Goal: Transaction & Acquisition: Purchase product/service

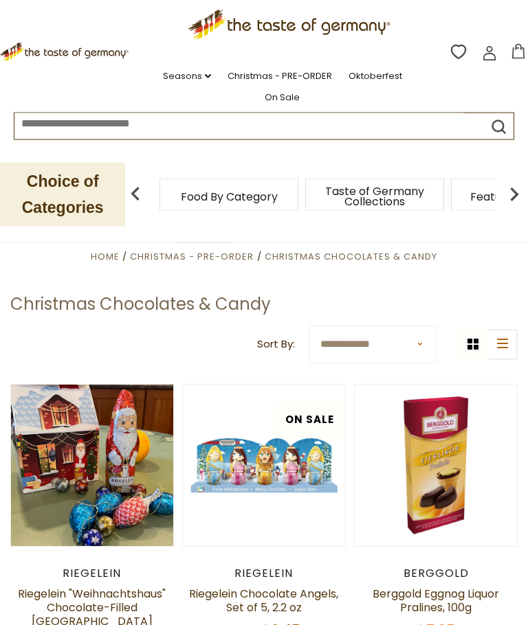
scroll to position [186, 0]
click at [78, 271] on button "Quick View" at bounding box center [91, 255] width 93 height 31
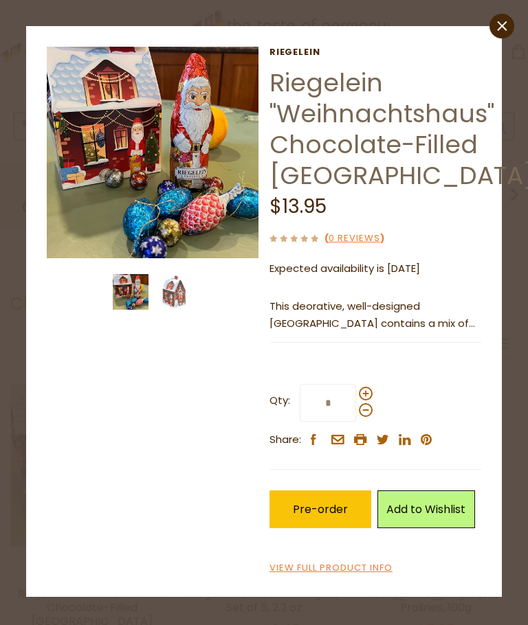
click at [117, 138] on img at bounding box center [153, 153] width 212 height 212
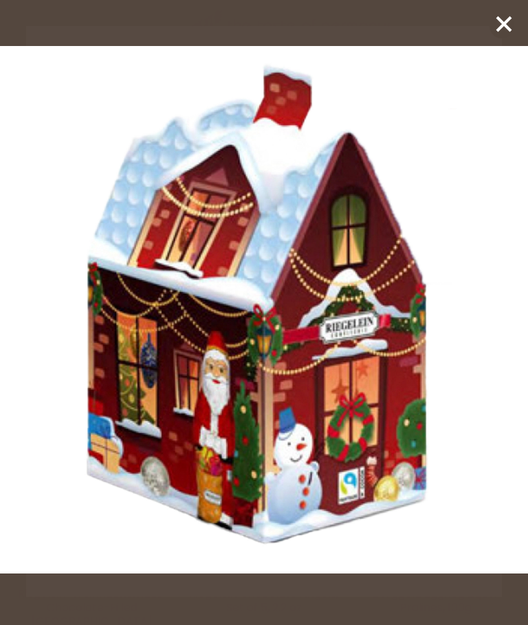
click at [501, 27] on line at bounding box center [504, 24] width 14 height 14
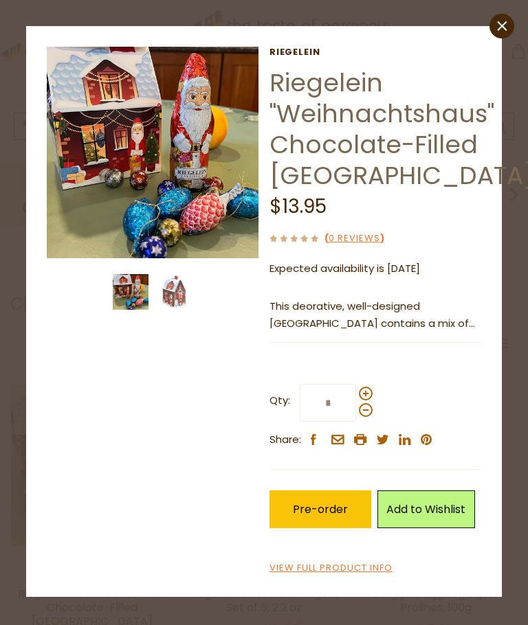
click at [501, 25] on icon at bounding box center [502, 26] width 10 height 10
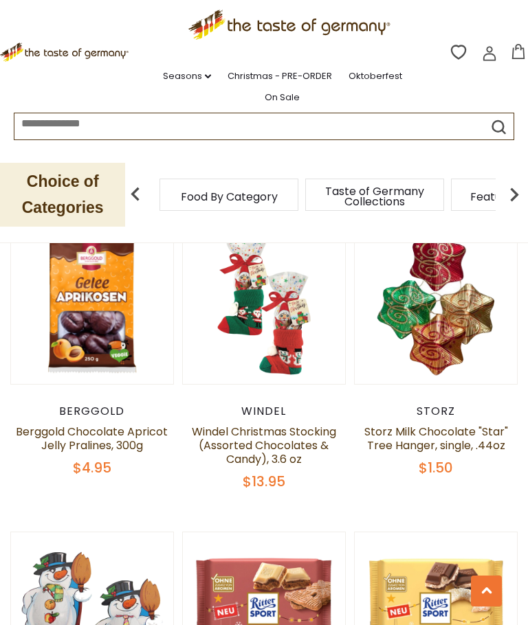
scroll to position [683, 0]
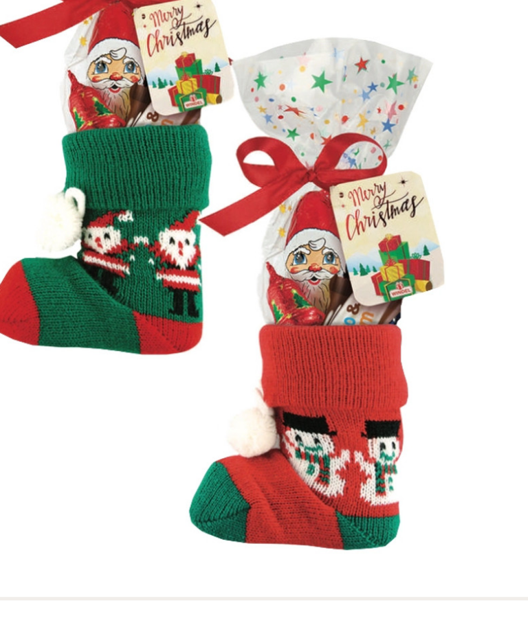
click at [196, 214] on link at bounding box center [264, 282] width 136 height 136
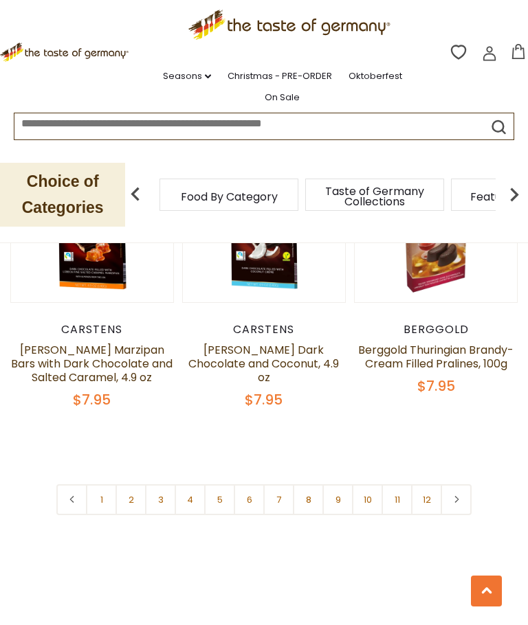
scroll to position [3882, 0]
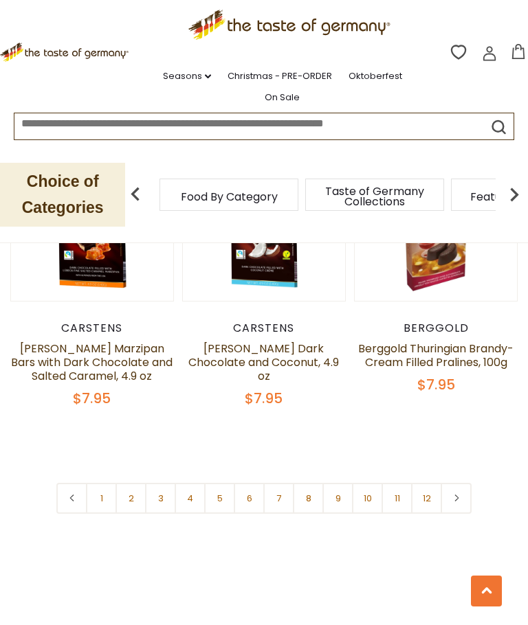
click at [467, 484] on link at bounding box center [455, 498] width 31 height 31
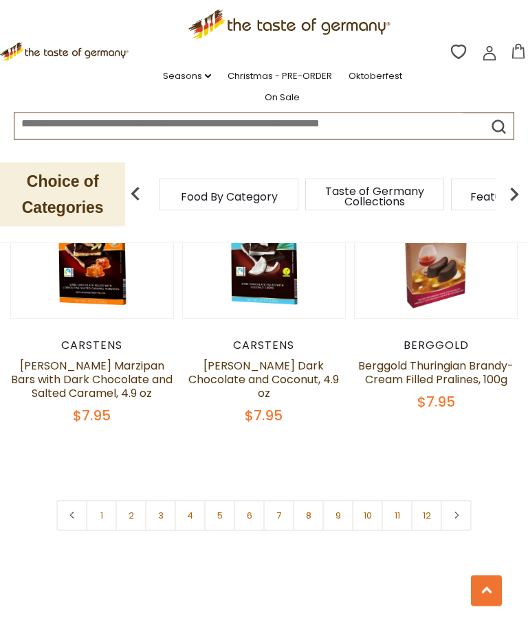
scroll to position [3869, 0]
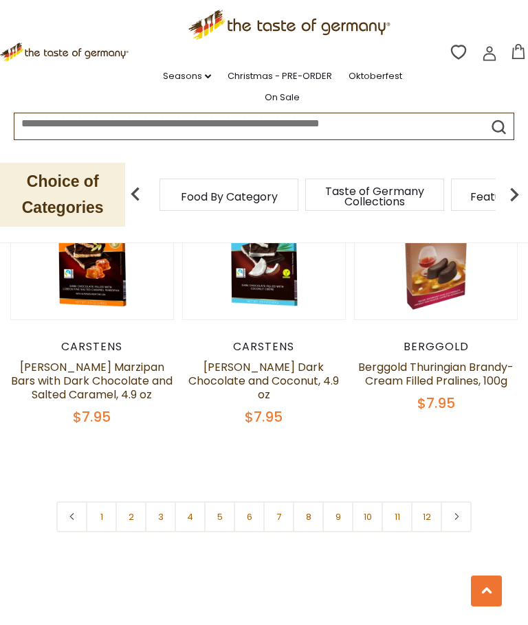
click at [456, 513] on icon at bounding box center [456, 516] width 8 height 7
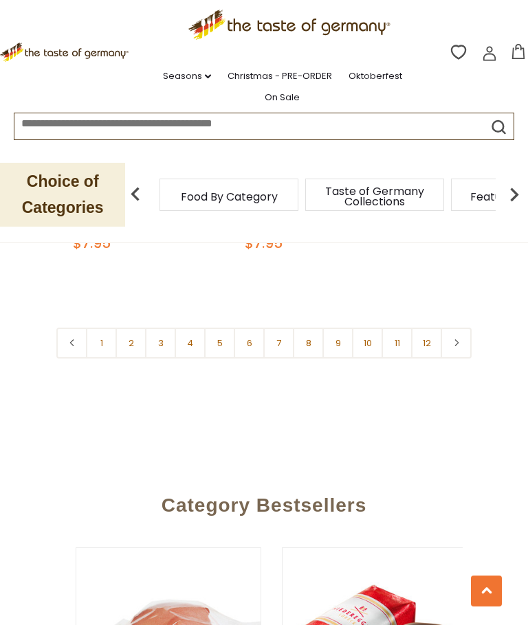
scroll to position [4042, 0]
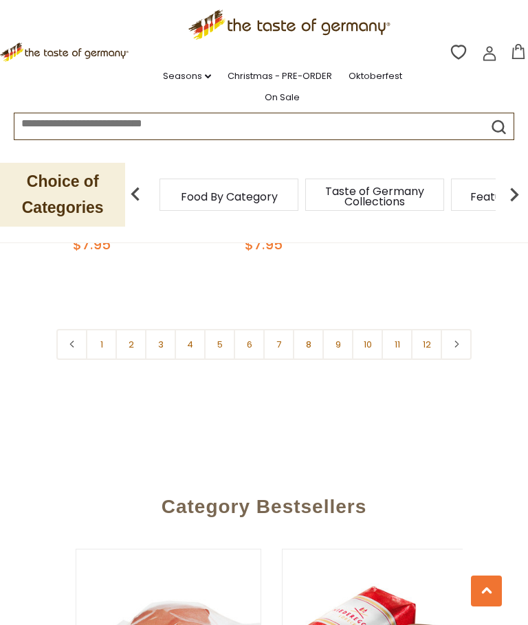
click at [128, 329] on link "2" at bounding box center [130, 344] width 31 height 31
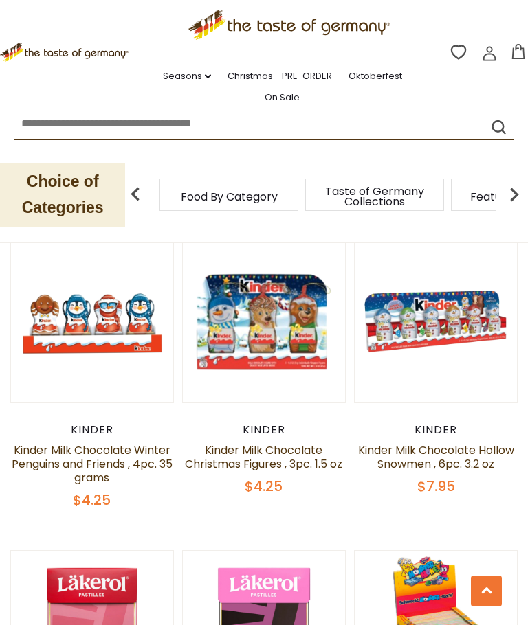
scroll to position [1947, 0]
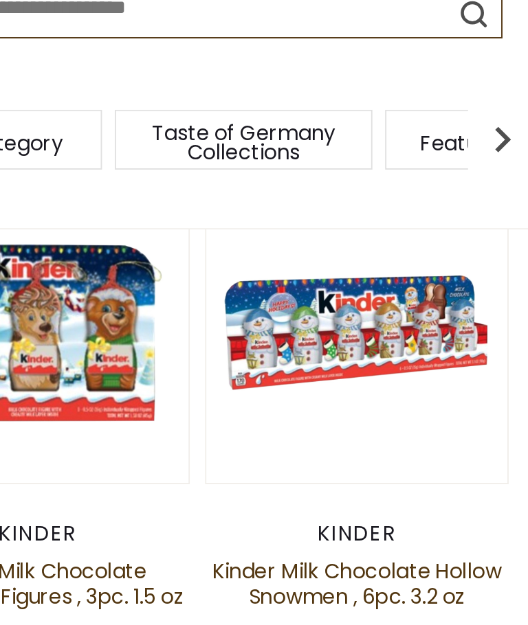
click at [354, 260] on article "Quick View Kinder Kinder Milk Chocolate Hollow Snowmen , 6pc. 3.2 oz $7.95" at bounding box center [436, 345] width 164 height 256
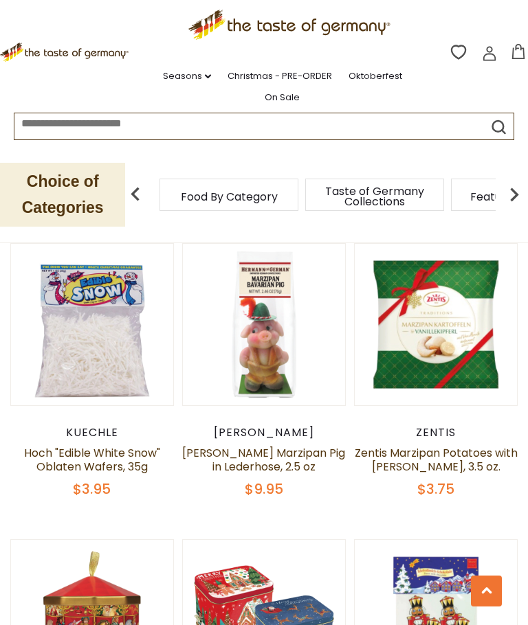
scroll to position [2567, 0]
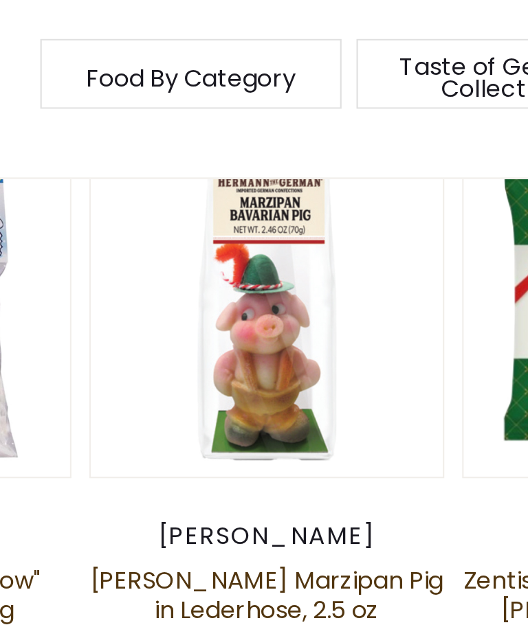
click at [184, 218] on article "Quick View Hermann Hermann Bavarian Marzipan Pig in Lederhose, 2.5 oz $9.95" at bounding box center [264, 346] width 164 height 256
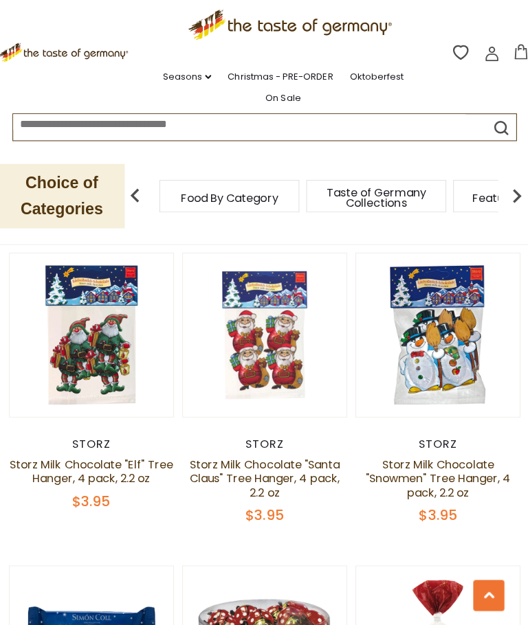
scroll to position [3138, 0]
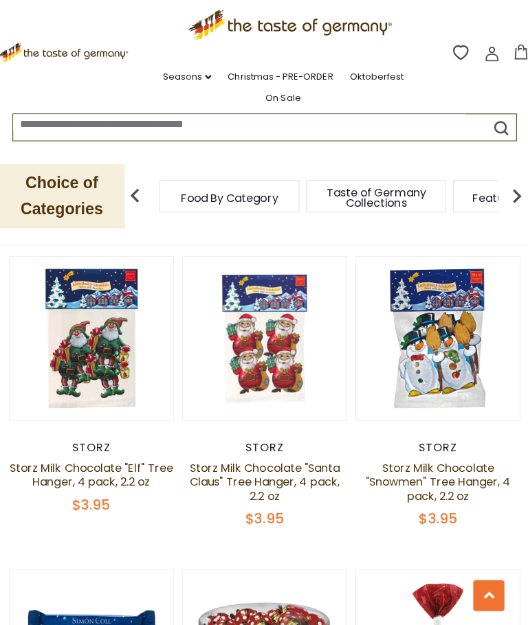
click at [212, 304] on link at bounding box center [264, 336] width 136 height 136
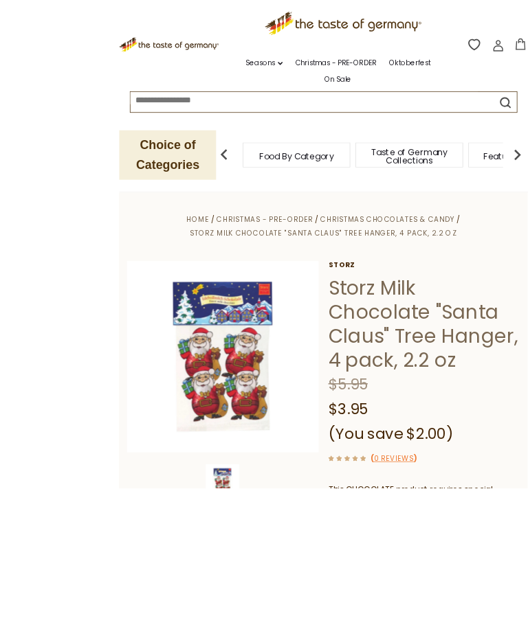
scroll to position [133, 0]
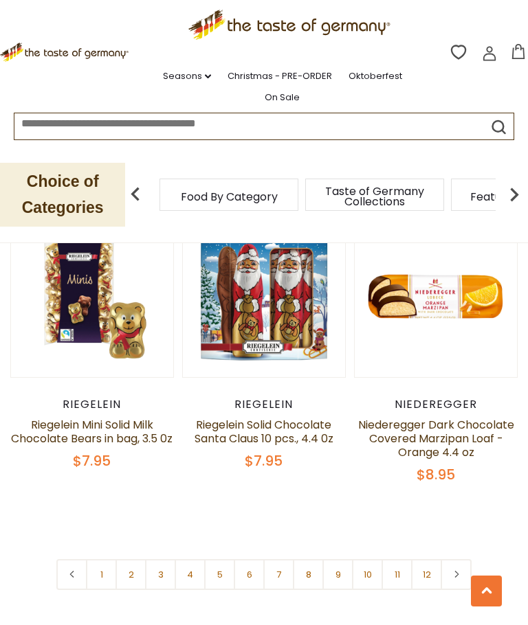
scroll to position [3801, 0]
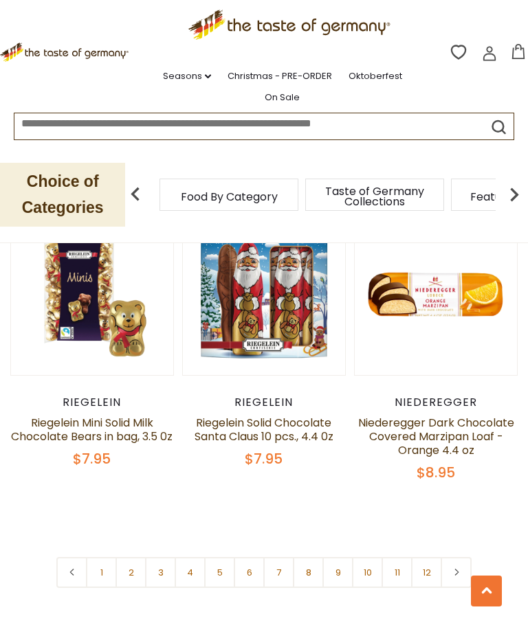
click at [156, 557] on link "3" at bounding box center [160, 572] width 31 height 31
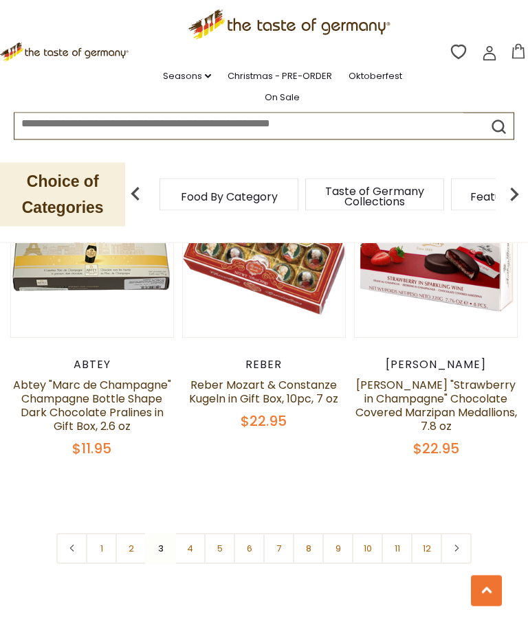
scroll to position [3836, 0]
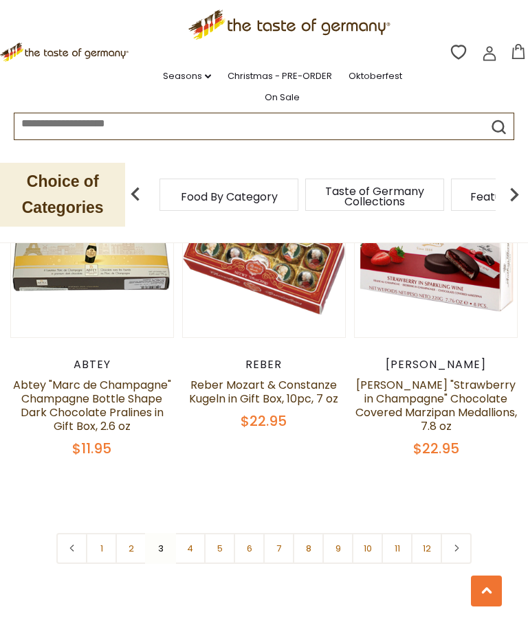
click at [190, 533] on link "4" at bounding box center [190, 548] width 31 height 31
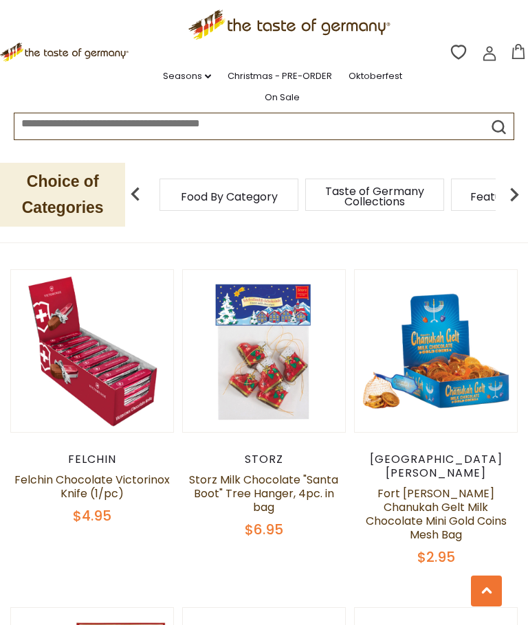
scroll to position [1600, 0]
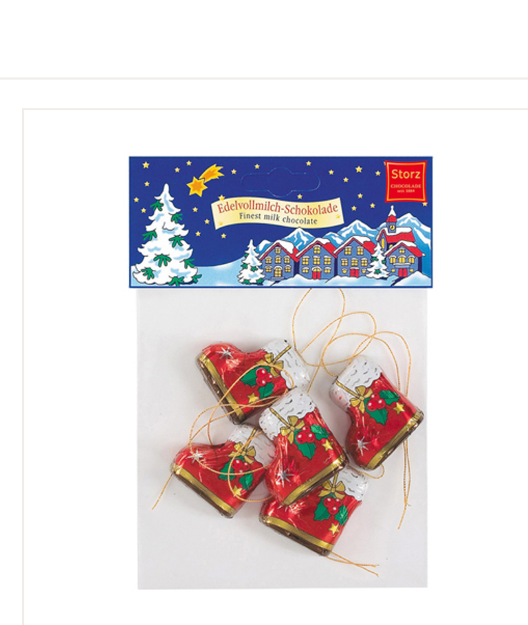
click at [196, 266] on link at bounding box center [264, 334] width 136 height 136
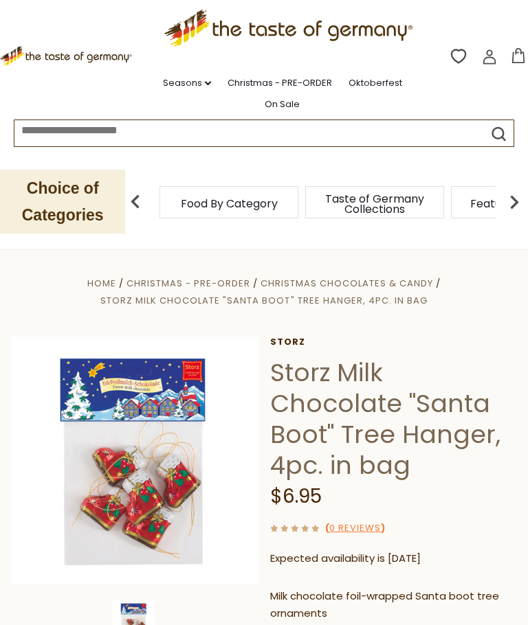
click at [109, 478] on img at bounding box center [133, 460] width 247 height 247
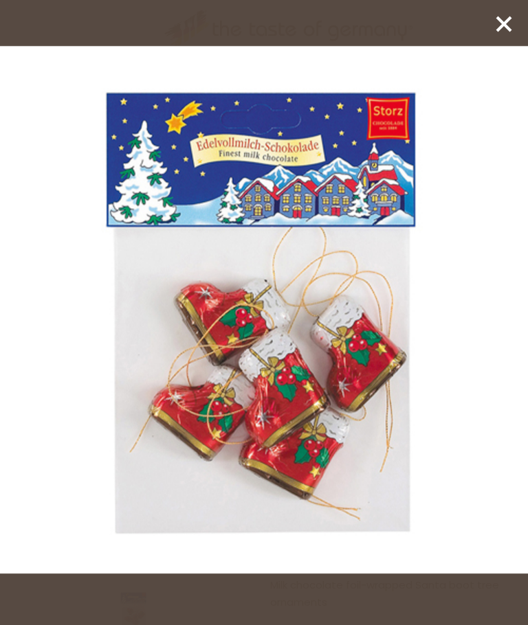
click at [489, 27] on div at bounding box center [264, 312] width 528 height 625
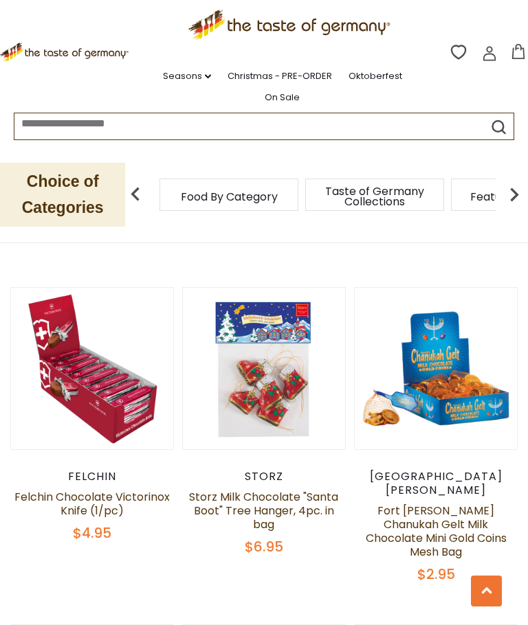
scroll to position [1564, 0]
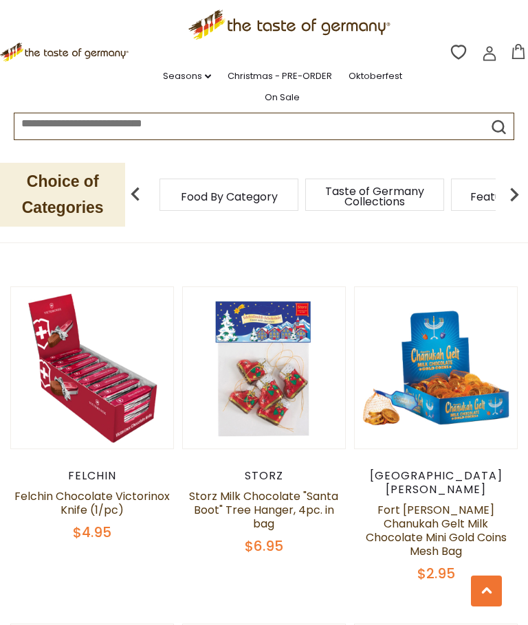
click at [277, 418] on img at bounding box center [264, 368] width 162 height 162
click at [282, 488] on link "Storz Milk Chocolate "Santa Boot" Tree Hanger, 4pc. in bag" at bounding box center [263, 509] width 149 height 43
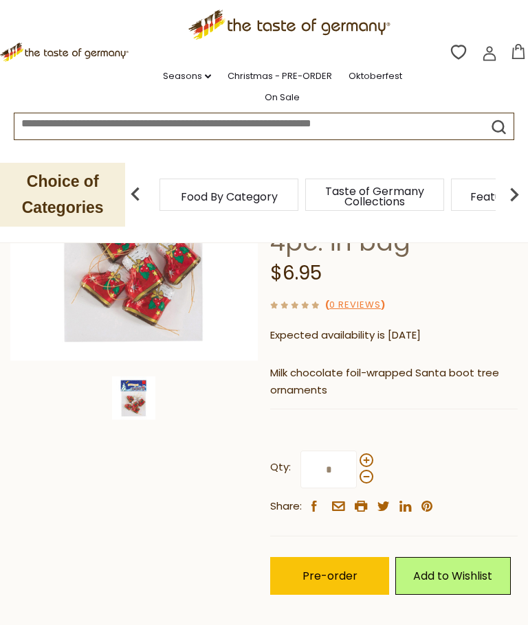
scroll to position [223, 0]
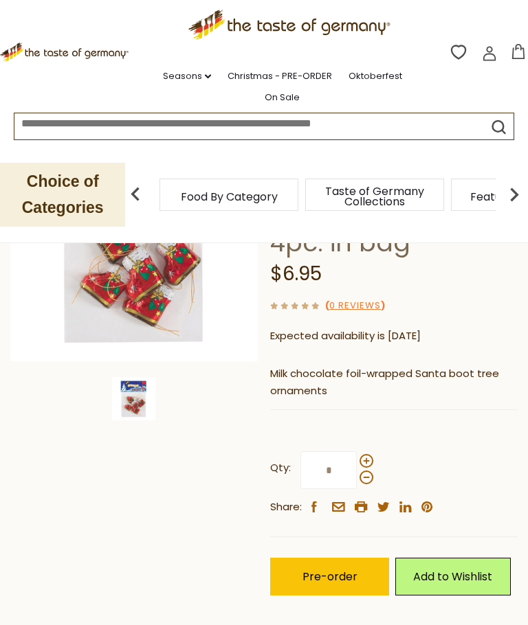
click at [337, 574] on span "Pre-order" at bounding box center [329, 577] width 55 height 16
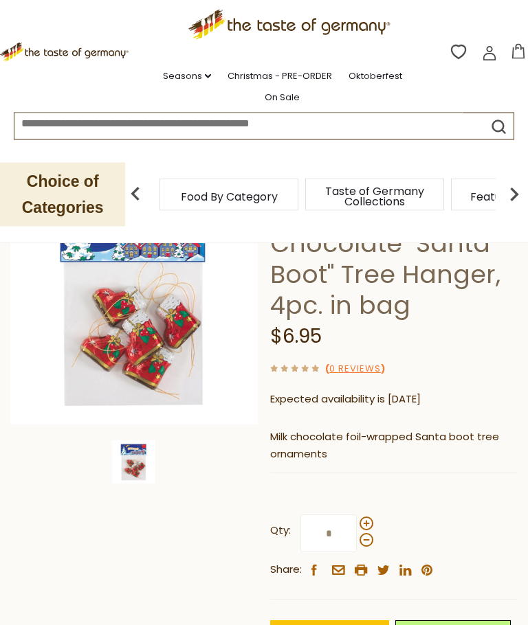
scroll to position [179, 0]
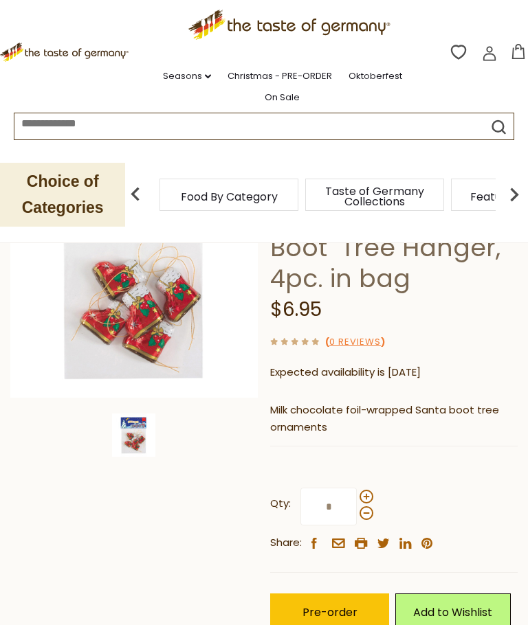
click at [344, 605] on span "Pre-order" at bounding box center [329, 613] width 55 height 16
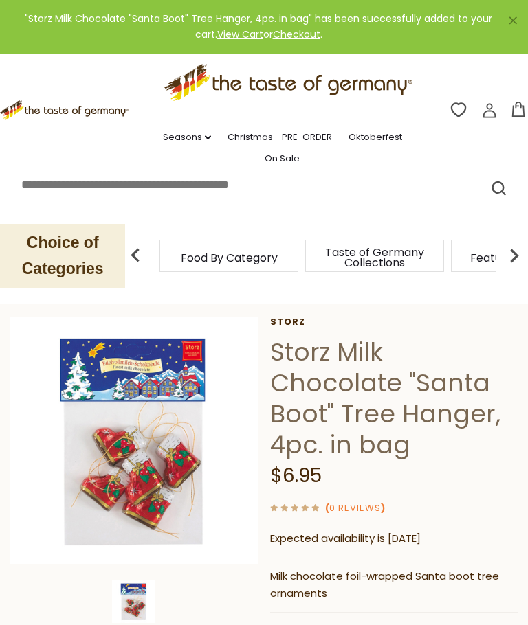
scroll to position [0, 0]
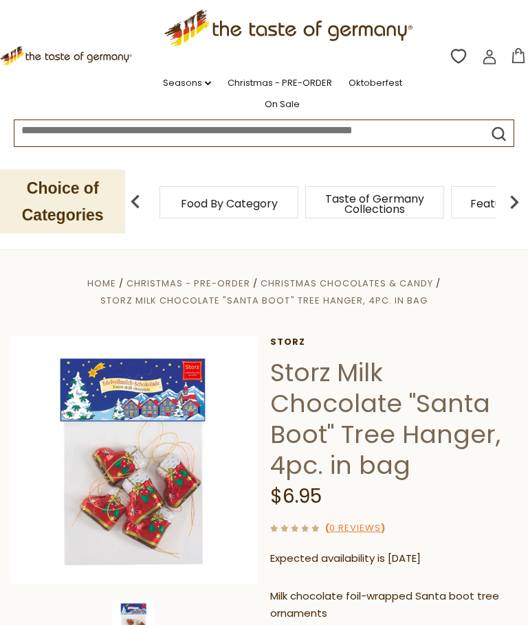
click at [515, 108] on div ".st0{fill:#EDD300;} .st1{fill:#D33E21;} .st0{fill:#EDD300;} .st1{fill:#D33E21;}…" at bounding box center [264, 58] width 528 height 116
click at [522, 56] on icon at bounding box center [517, 55] width 15 height 15
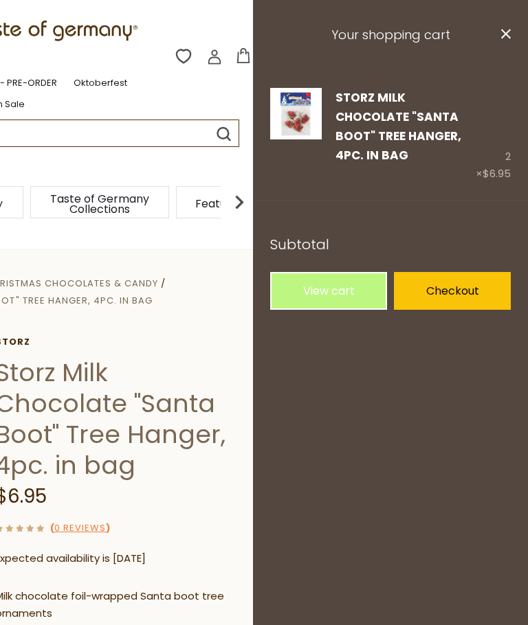
click at [495, 34] on h3 "Your shopping cart" at bounding box center [390, 35] width 275 height 71
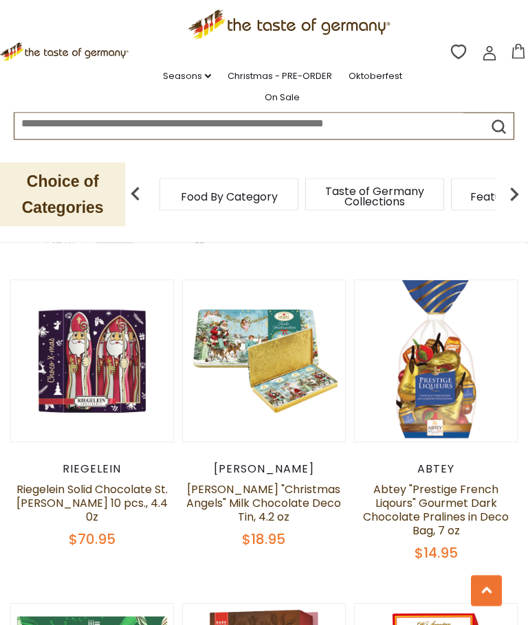
scroll to position [2226, 0]
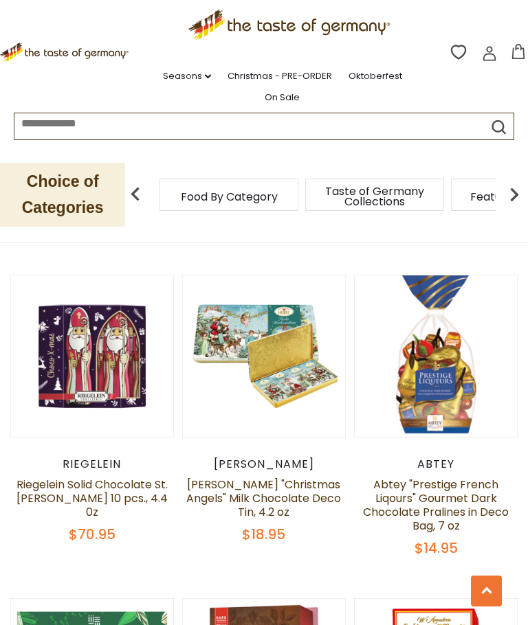
click at [460, 162] on button "Quick View" at bounding box center [436, 146] width 93 height 31
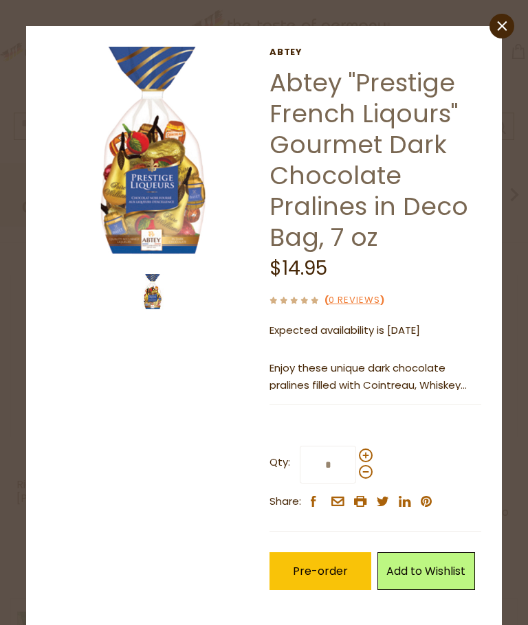
click at [128, 219] on img at bounding box center [153, 153] width 212 height 212
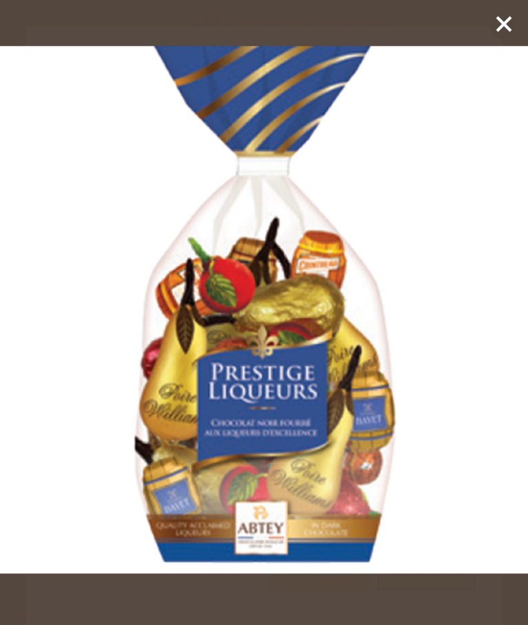
click at [504, 25] on line at bounding box center [504, 24] width 14 height 14
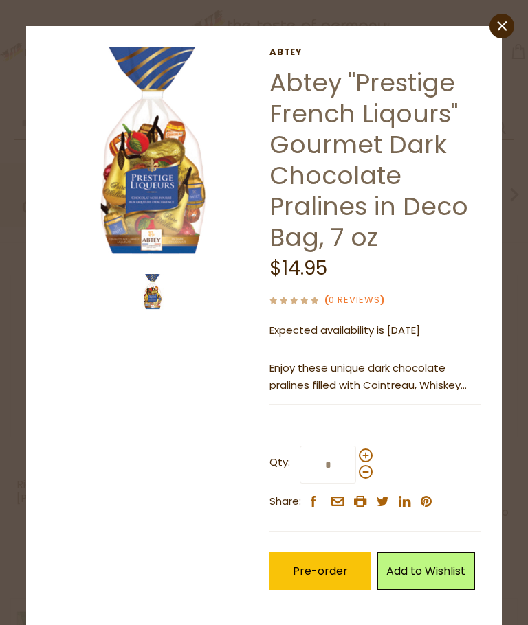
click at [503, 25] on icon at bounding box center [502, 26] width 10 height 10
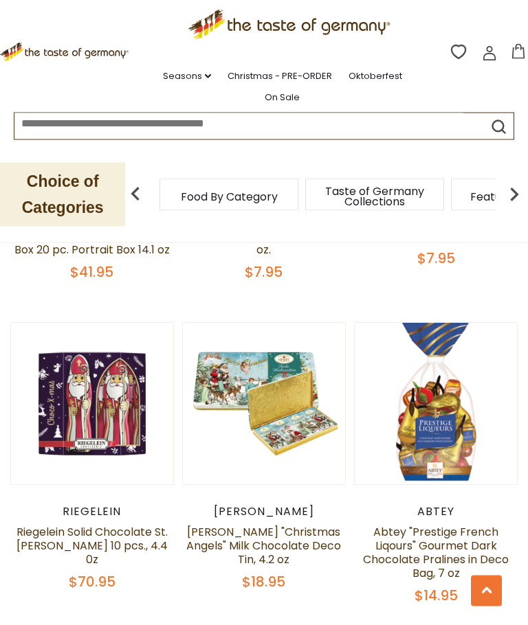
scroll to position [2177, 0]
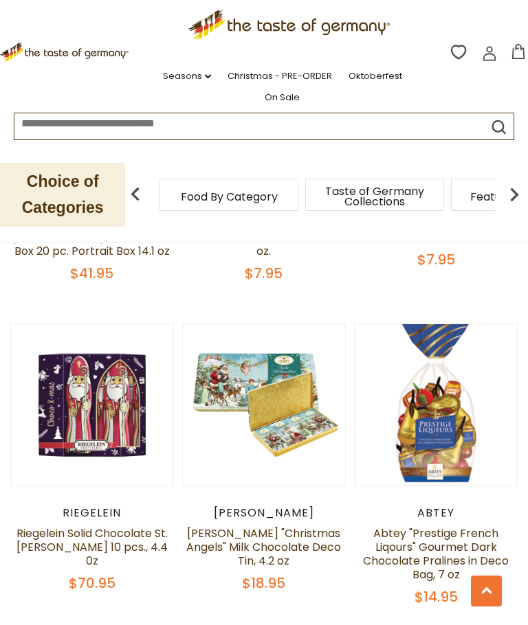
click at [233, 211] on button "Quick View" at bounding box center [263, 195] width 93 height 31
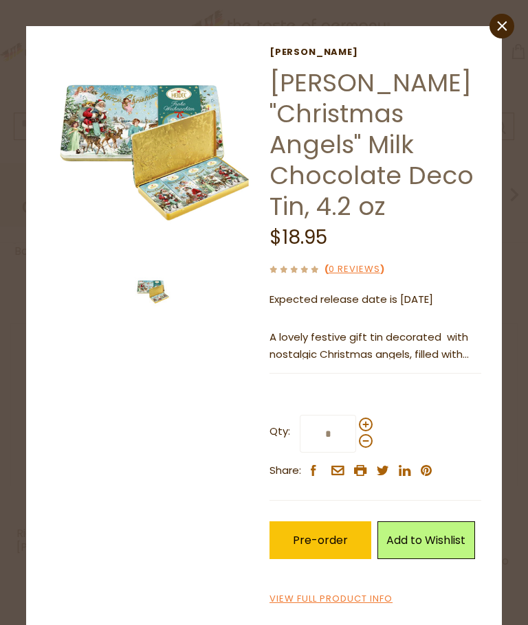
click at [161, 192] on img at bounding box center [153, 153] width 212 height 212
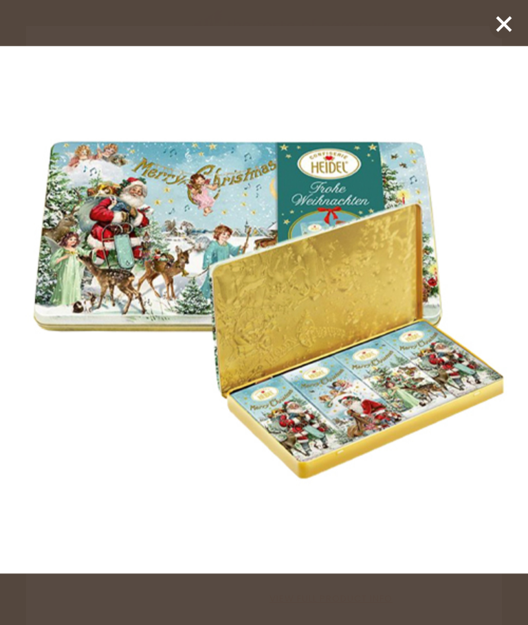
click at [500, 27] on line at bounding box center [504, 24] width 14 height 14
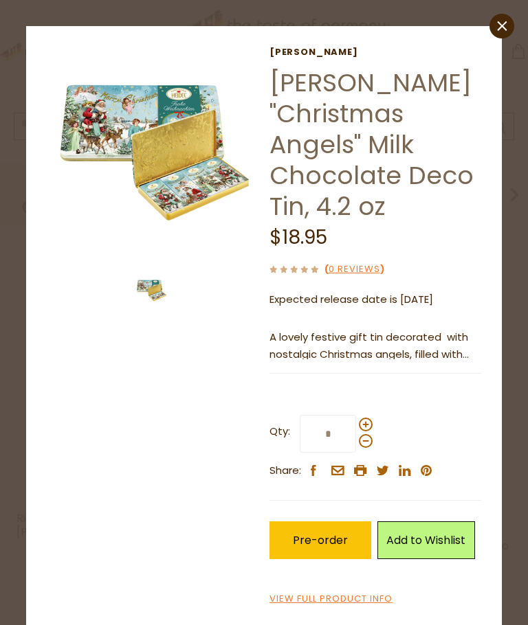
click at [500, 23] on icon "close" at bounding box center [501, 26] width 10 height 10
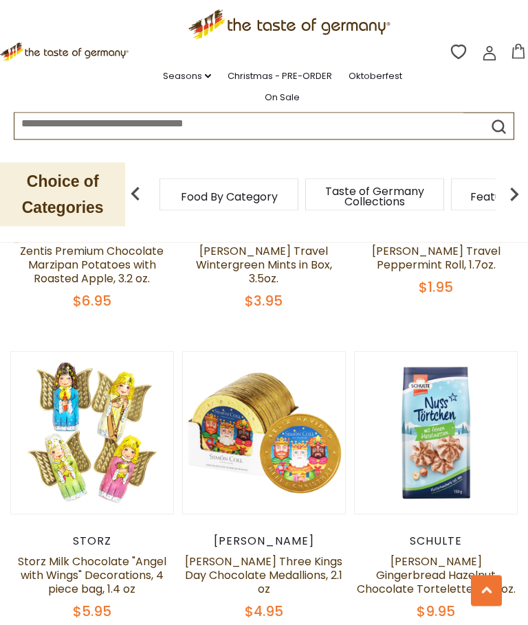
scroll to position [3093, 0]
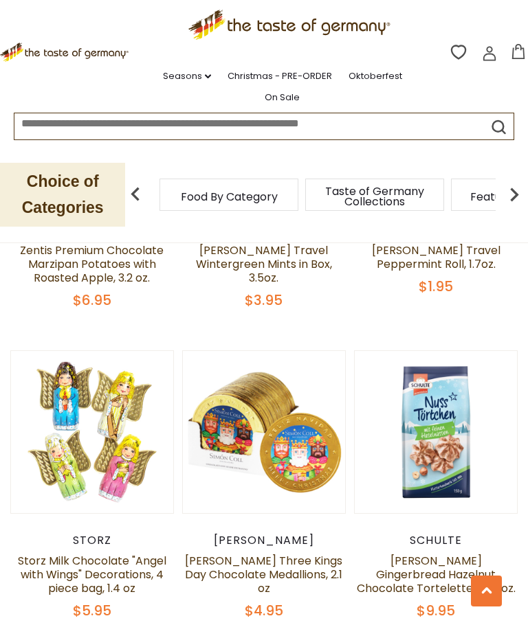
click at [81, 238] on button "Quick View" at bounding box center [91, 222] width 93 height 31
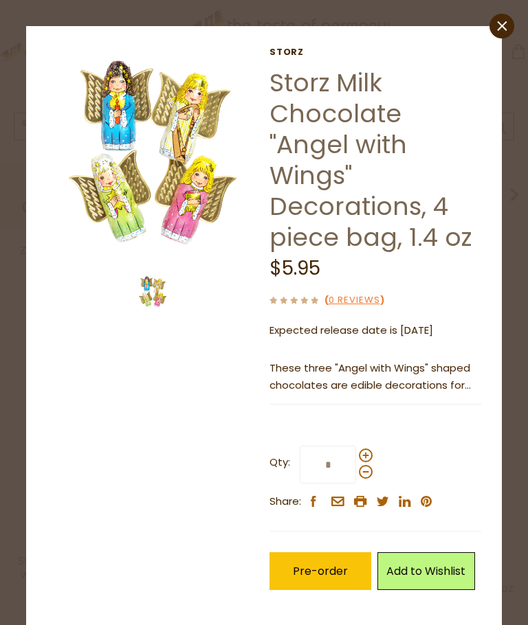
click at [134, 143] on img at bounding box center [153, 153] width 212 height 212
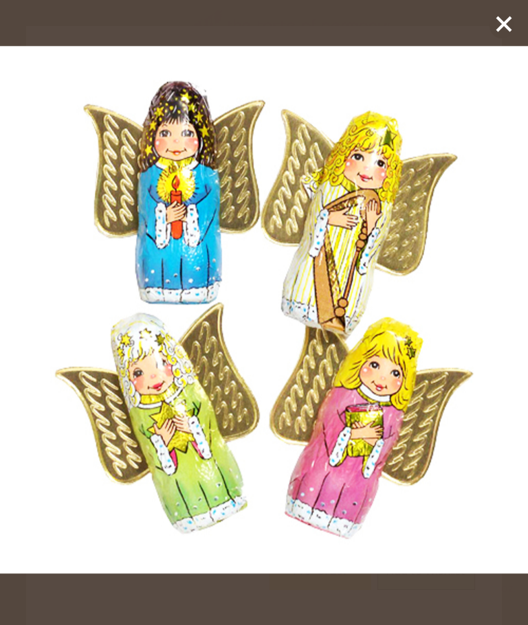
click at [502, 29] on icon at bounding box center [503, 24] width 21 height 21
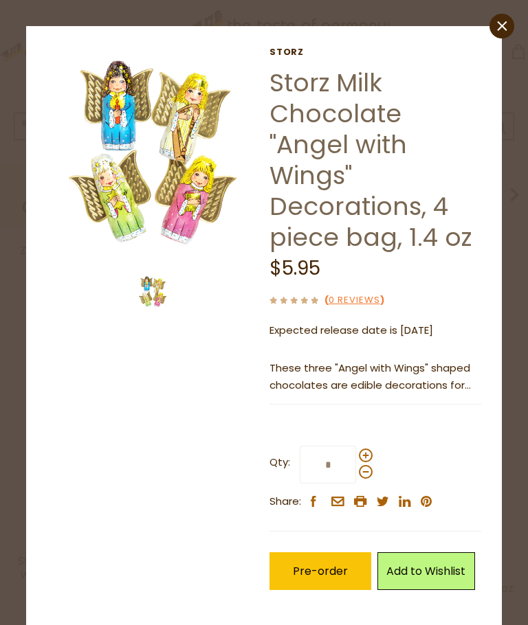
click at [496, 34] on link "close" at bounding box center [501, 26] width 25 height 25
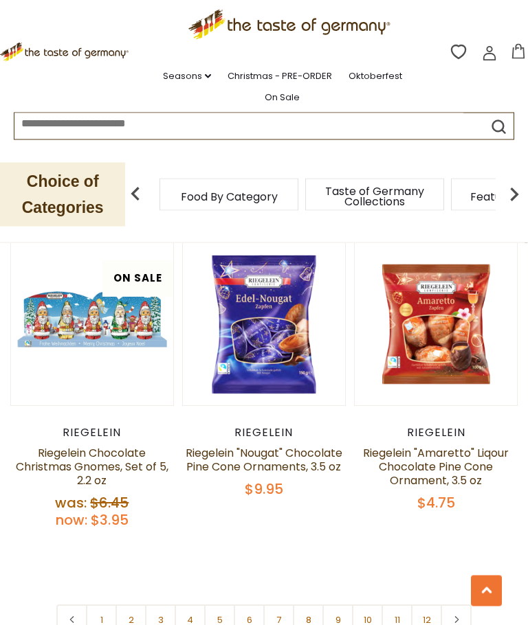
scroll to position [3835, 0]
click at [157, 605] on link "3" at bounding box center [160, 620] width 31 height 31
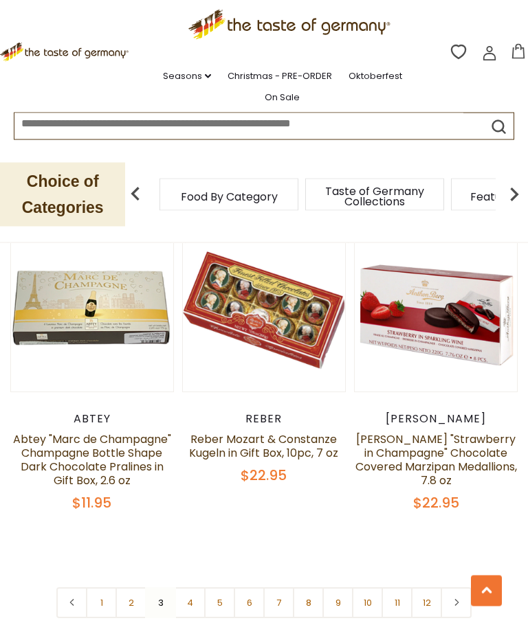
scroll to position [3775, 0]
click at [188, 587] on link "4" at bounding box center [190, 602] width 31 height 31
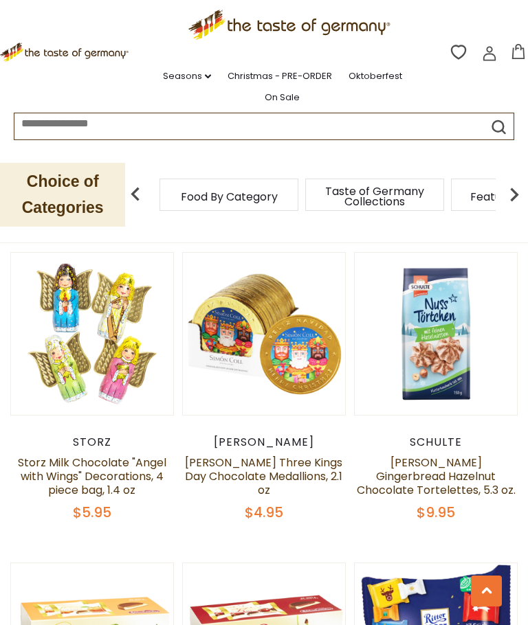
scroll to position [3200, 0]
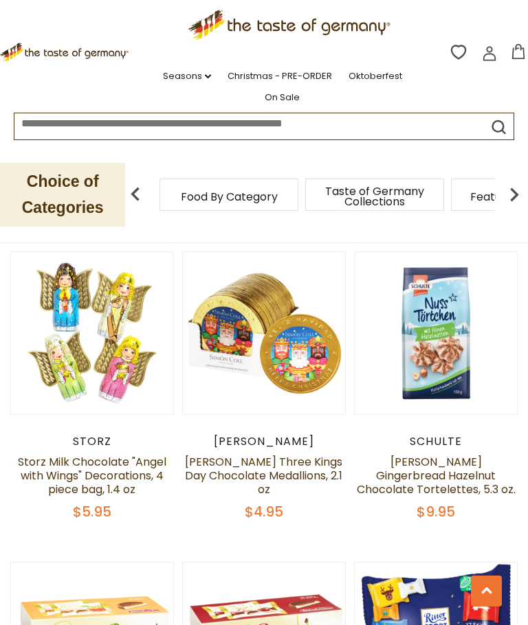
click at [87, 454] on link "Storz Milk Chocolate "Angel with Wings" Decorations, 4 piece bag, 1.4 oz" at bounding box center [92, 475] width 148 height 43
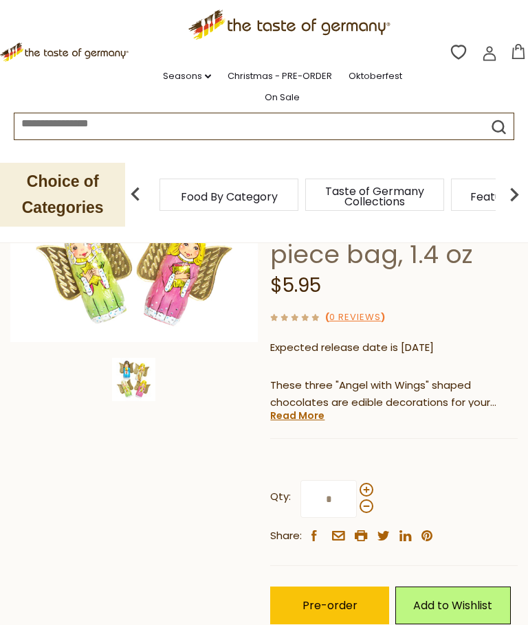
scroll to position [246, 0]
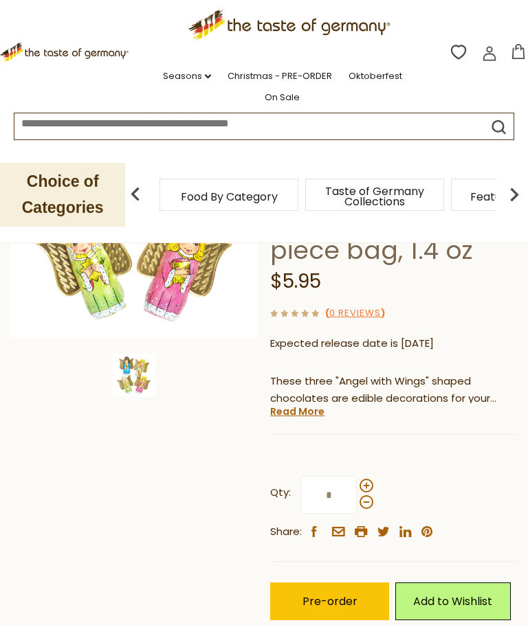
click at [317, 408] on link "Read More" at bounding box center [297, 412] width 54 height 14
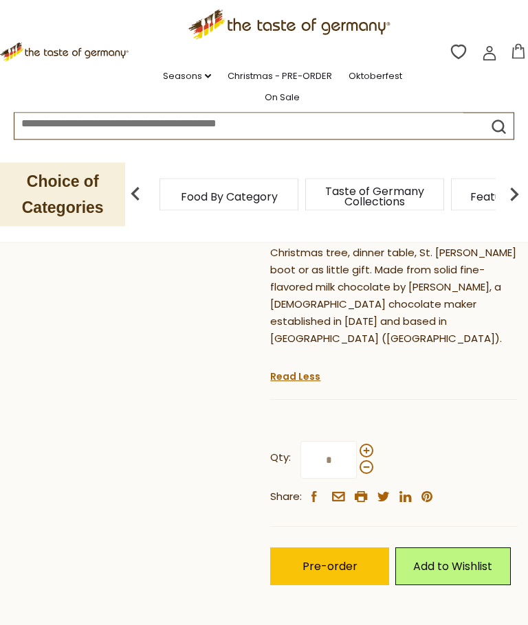
scroll to position [402, 0]
click at [348, 559] on span "Pre-order" at bounding box center [329, 567] width 55 height 16
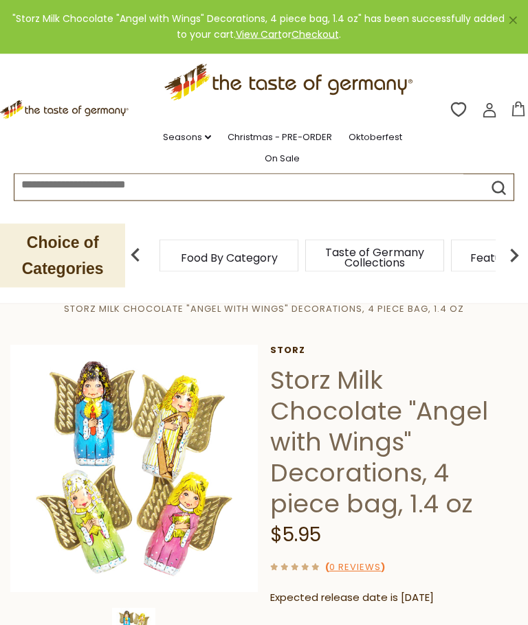
scroll to position [12, 0]
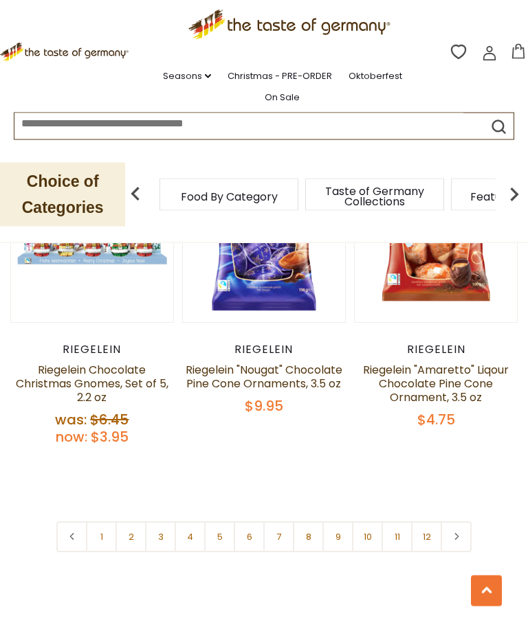
scroll to position [3926, 0]
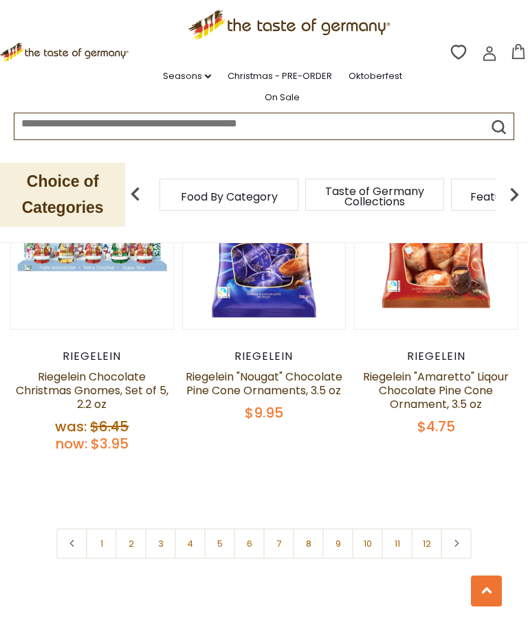
click at [195, 528] on link "4" at bounding box center [190, 543] width 31 height 31
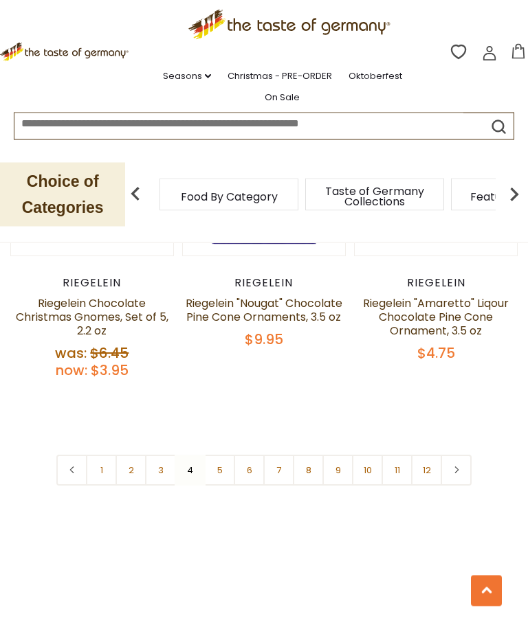
scroll to position [4000, 0]
click at [216, 455] on link "5" at bounding box center [219, 470] width 31 height 31
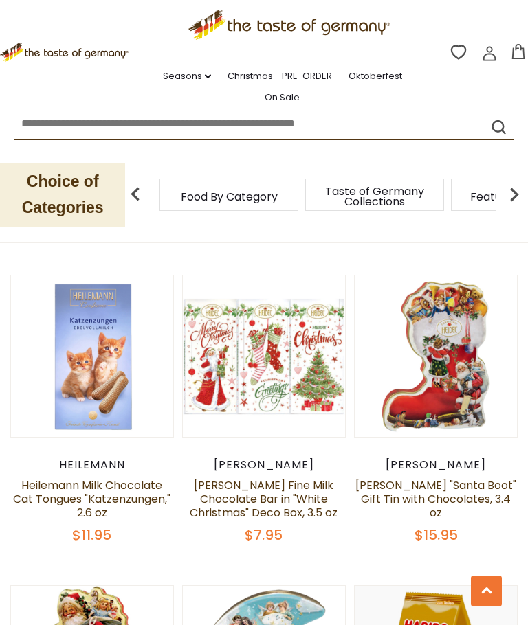
scroll to position [2767, 0]
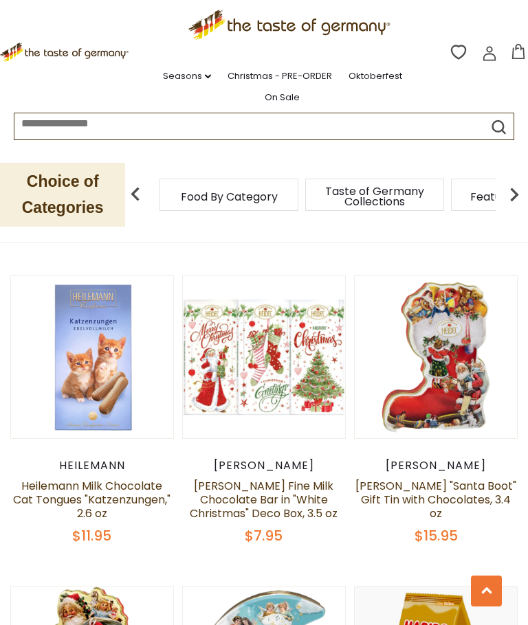
click at [458, 164] on button "Quick View" at bounding box center [436, 148] width 93 height 31
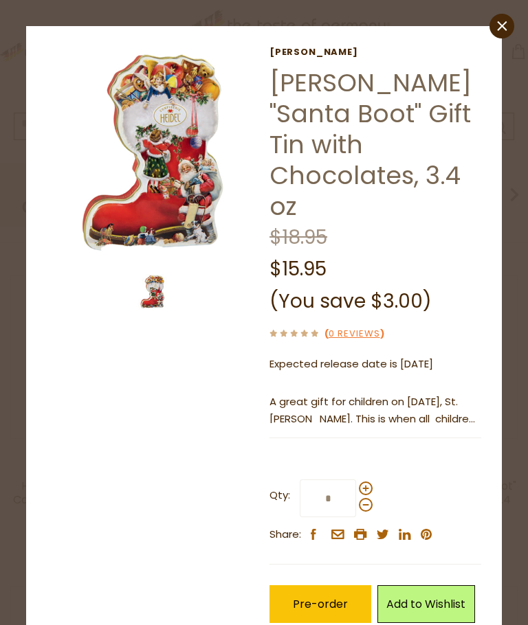
click at [128, 227] on img at bounding box center [153, 153] width 212 height 212
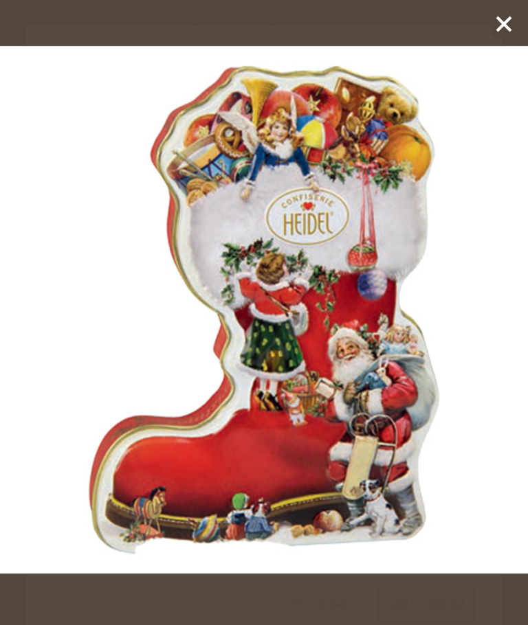
click at [494, 26] on icon at bounding box center [503, 24] width 21 height 21
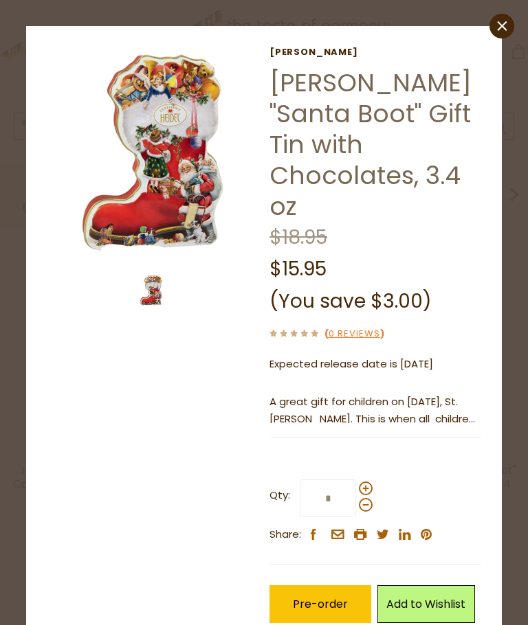
click at [499, 25] on icon "close" at bounding box center [501, 26] width 10 height 10
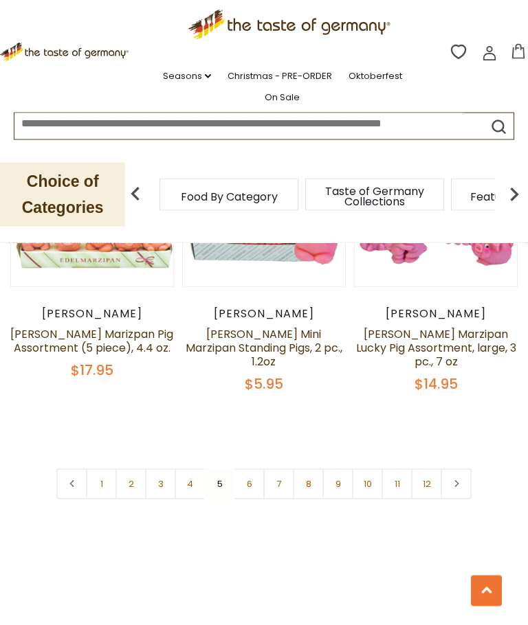
scroll to position [3847, 0]
click at [249, 469] on link "6" at bounding box center [249, 484] width 31 height 31
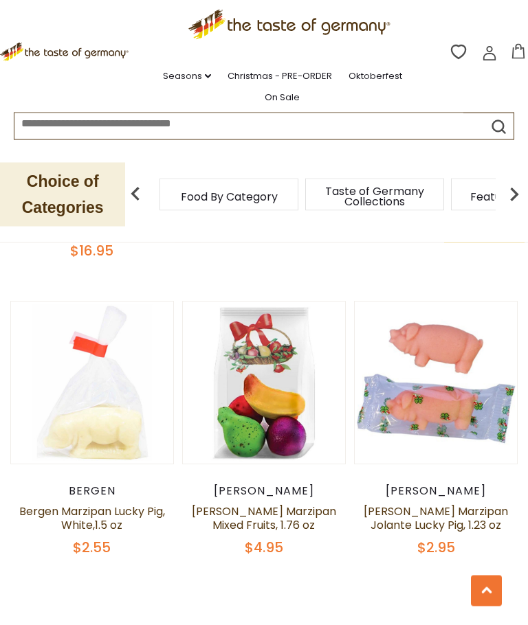
scroll to position [3814, 0]
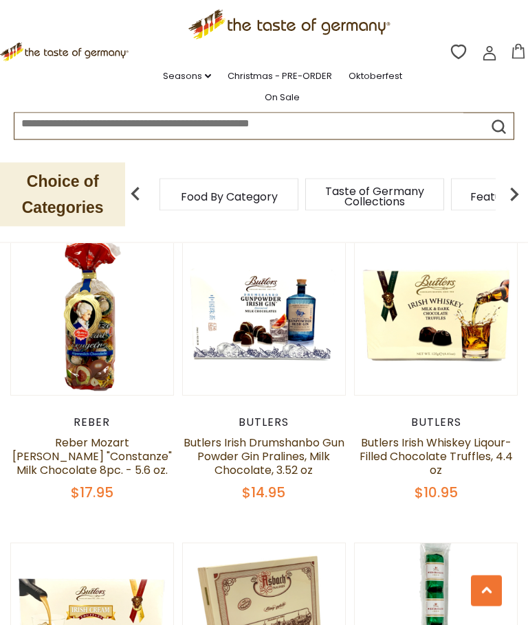
scroll to position [3471, 0]
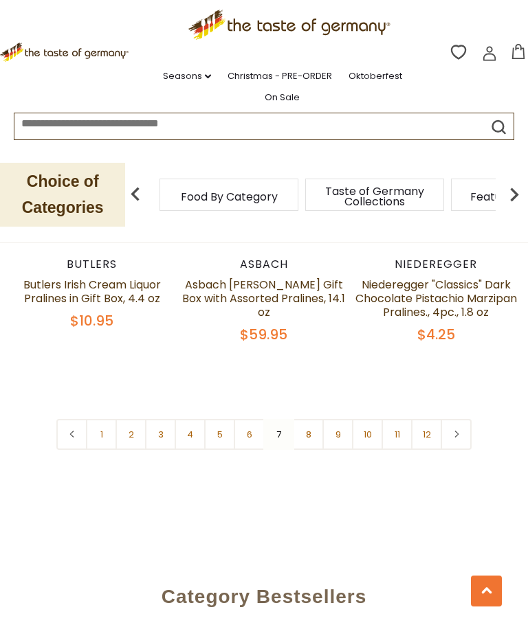
click at [312, 428] on link "8" at bounding box center [308, 434] width 31 height 31
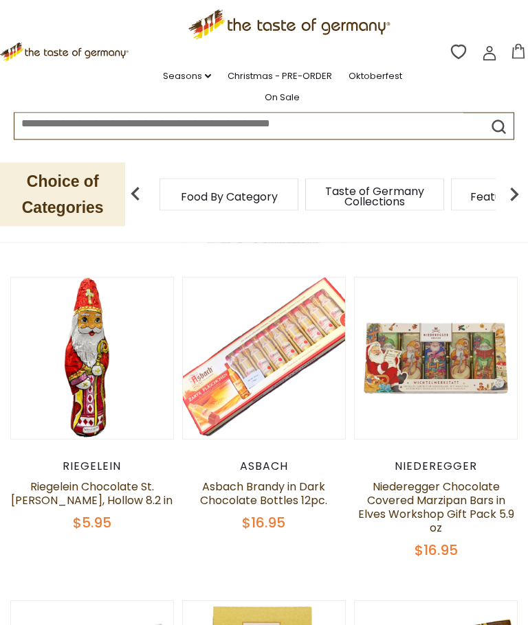
scroll to position [602, 0]
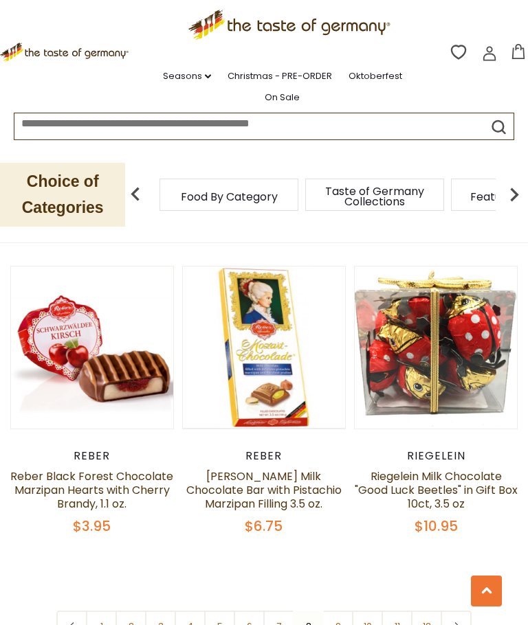
scroll to position [3813, 0]
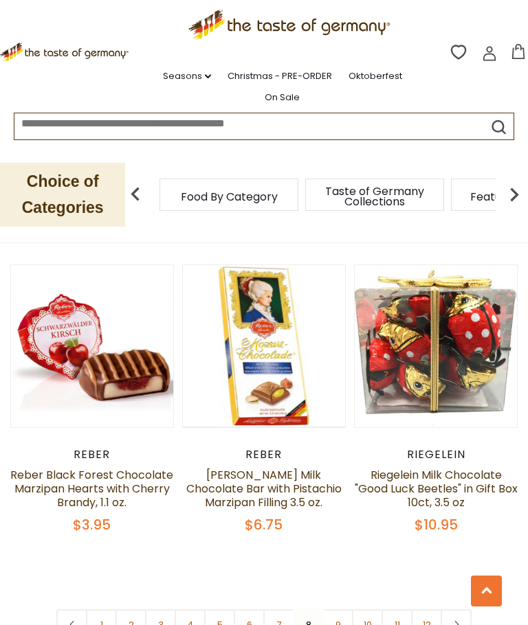
click at [336, 609] on link "9" at bounding box center [337, 624] width 31 height 31
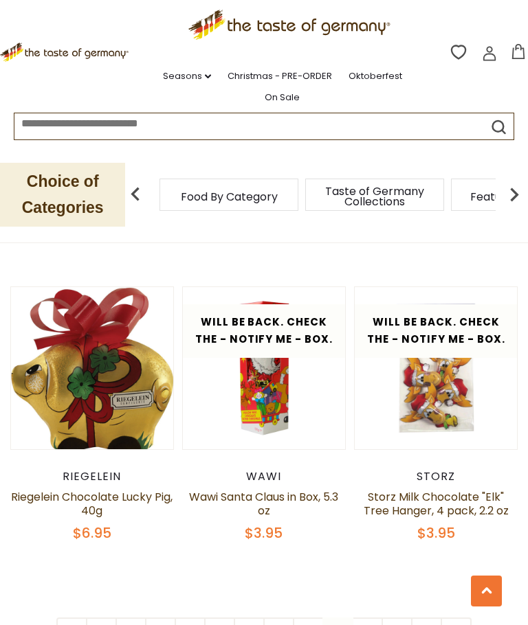
scroll to position [3670, 0]
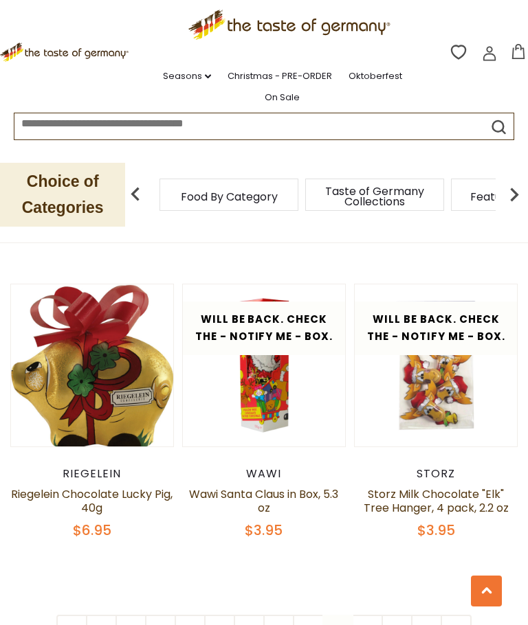
click at [370, 615] on link "10" at bounding box center [367, 630] width 31 height 31
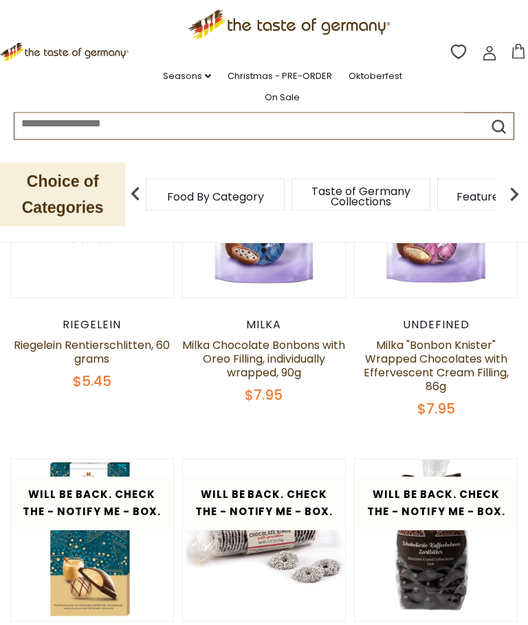
scroll to position [458, 0]
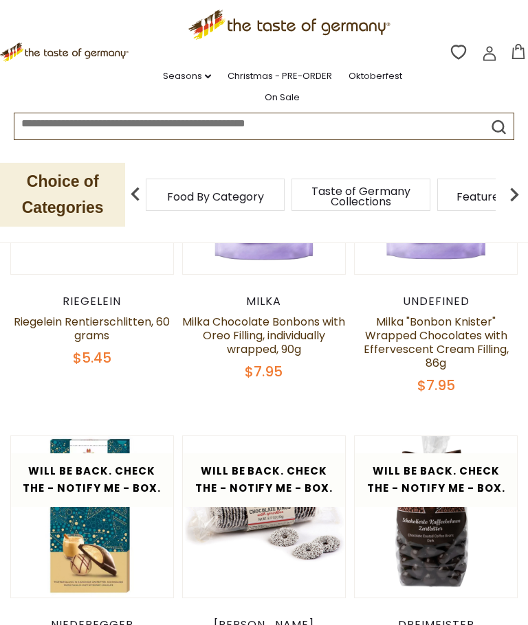
click at [258, 74] on link "Christmas - PRE-ORDER" at bounding box center [279, 76] width 104 height 15
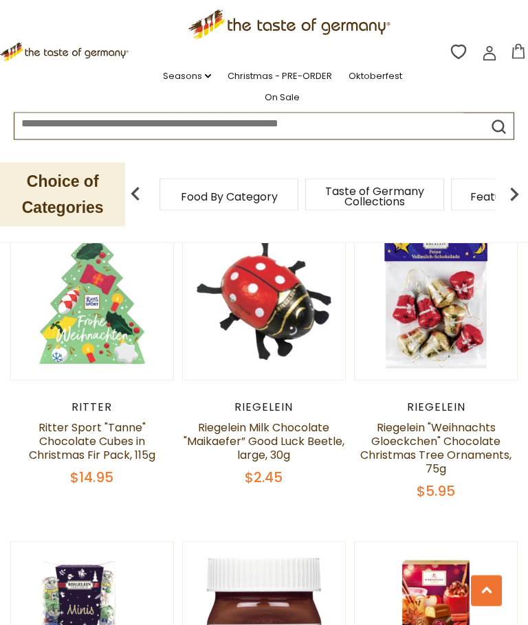
scroll to position [2839, 0]
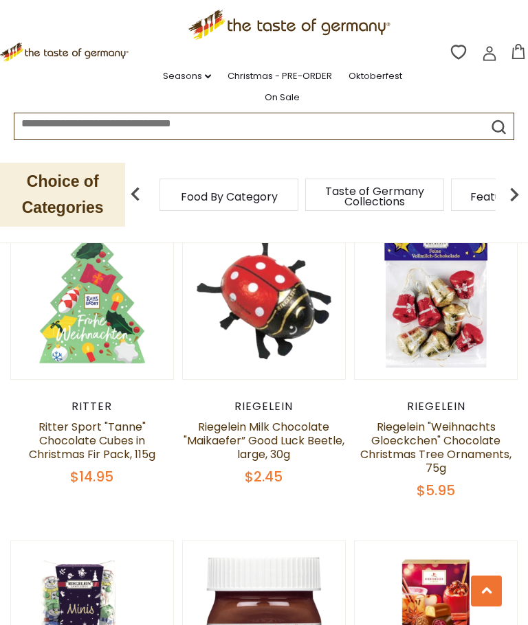
click at [441, 419] on link "Riegelein "Weihnachts Gloeckchen" Chocolate Christmas Tree Ornaments, 75g" at bounding box center [435, 447] width 151 height 57
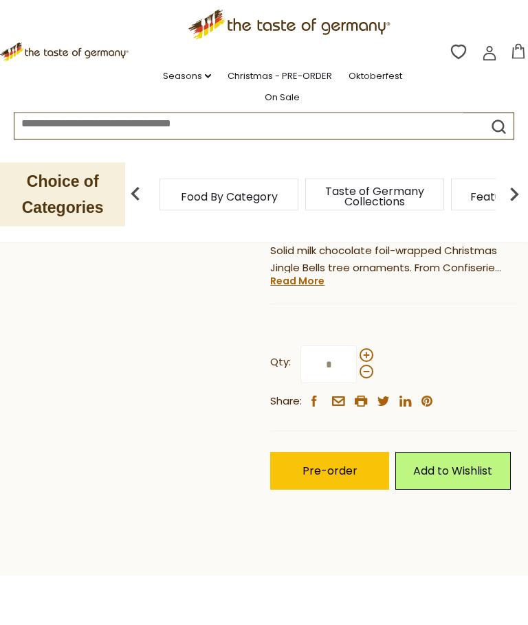
scroll to position [416, 0]
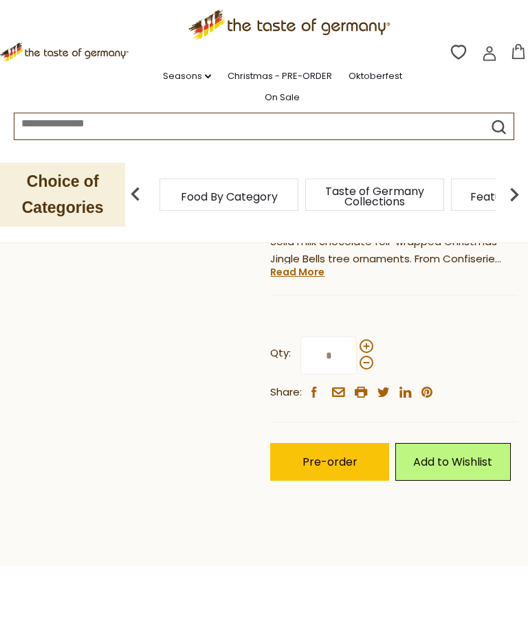
click at [355, 466] on button "Pre-order" at bounding box center [329, 462] width 119 height 38
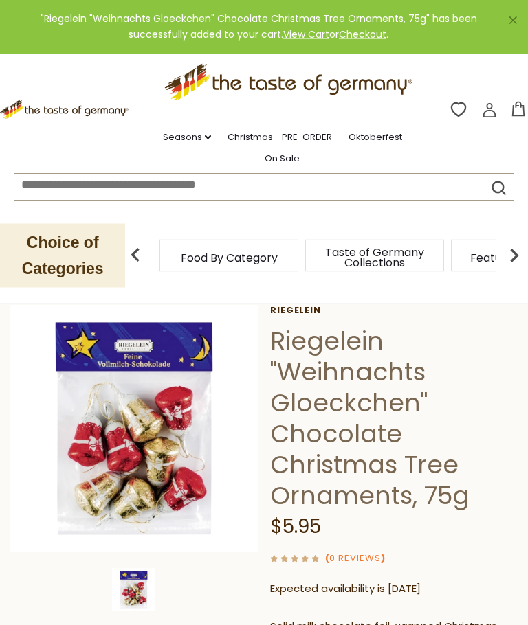
scroll to position [0, 0]
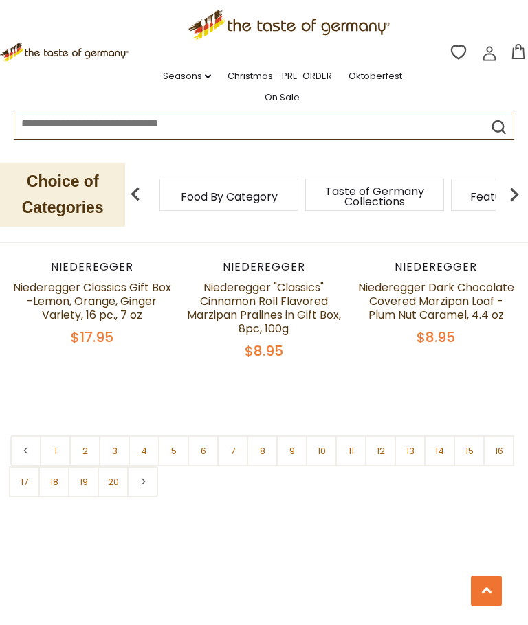
scroll to position [3922, 0]
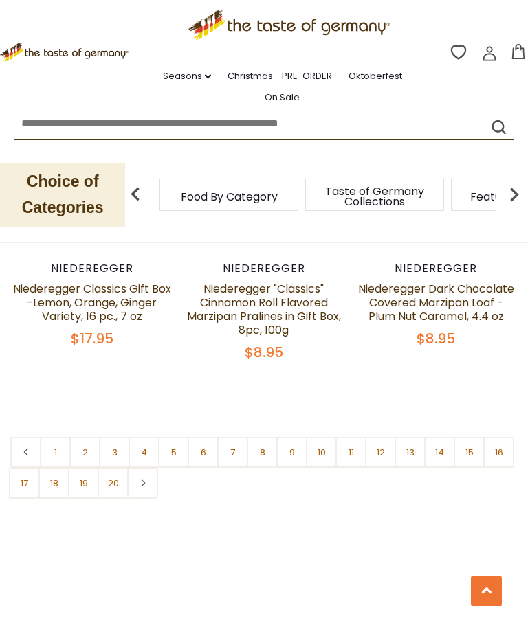
click at [86, 447] on link "2" at bounding box center [84, 452] width 31 height 31
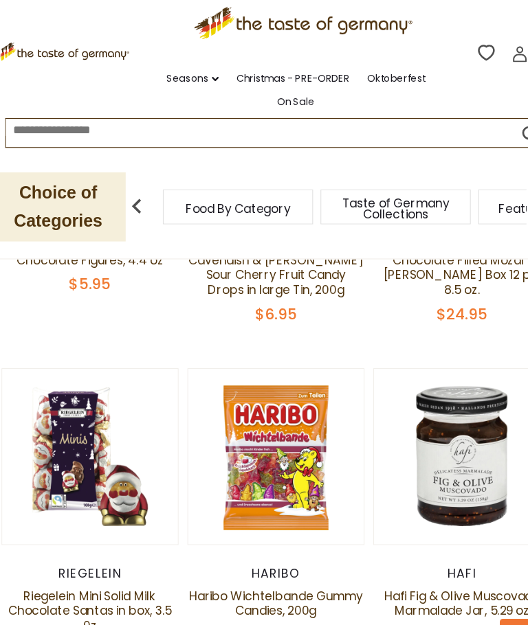
scroll to position [3667, 0]
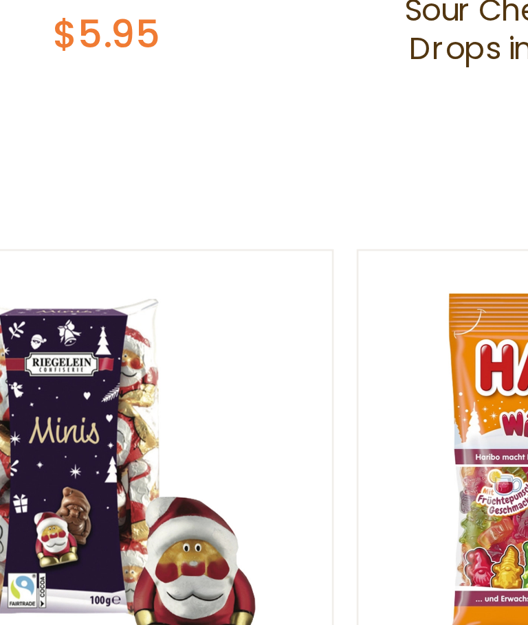
click at [59, 202] on button "Quick View" at bounding box center [91, 217] width 93 height 31
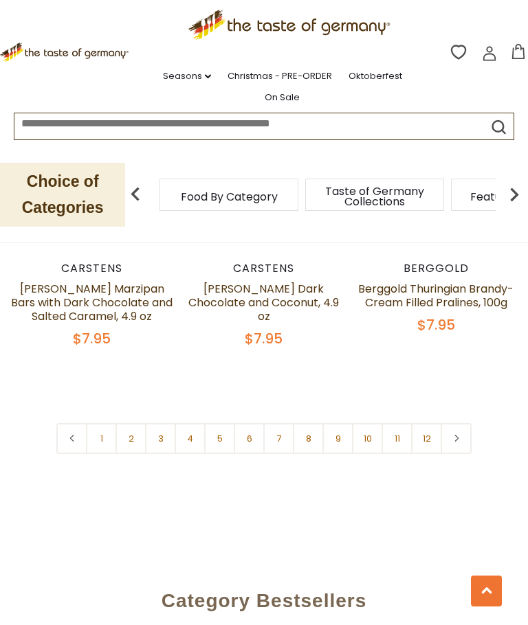
click at [158, 423] on link "3" at bounding box center [160, 438] width 31 height 31
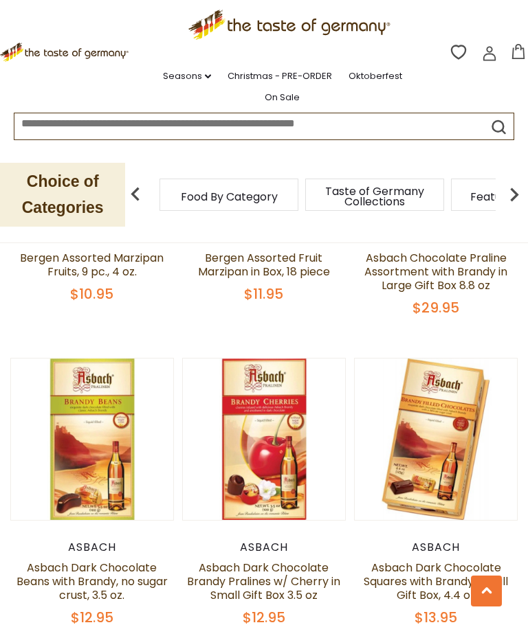
scroll to position [3359, 0]
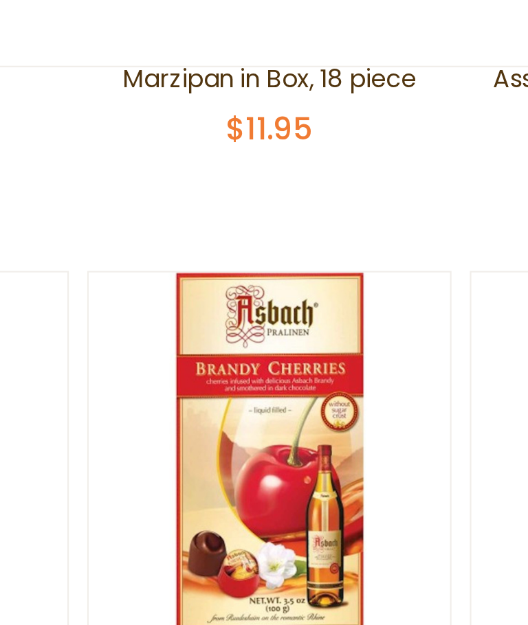
click at [217, 192] on button "Quick View" at bounding box center [263, 207] width 93 height 31
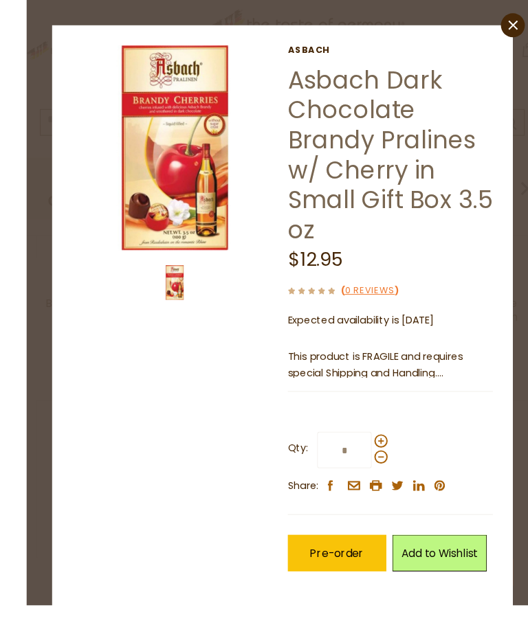
scroll to position [3296, 0]
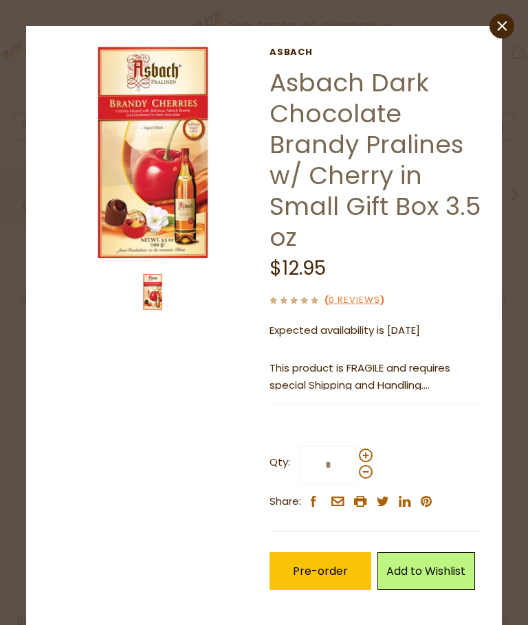
click at [127, 177] on img at bounding box center [153, 153] width 212 height 212
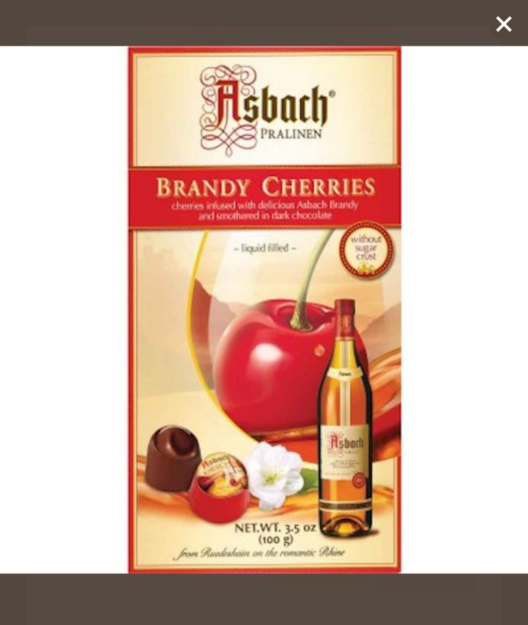
click at [484, 25] on div at bounding box center [264, 312] width 528 height 625
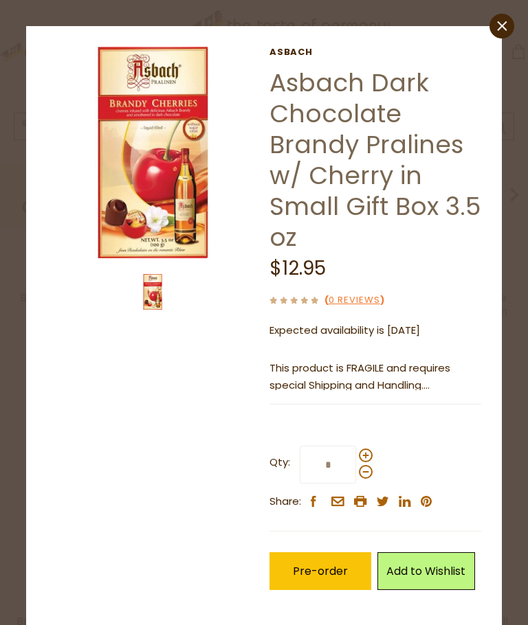
click at [496, 29] on link "close" at bounding box center [501, 26] width 25 height 25
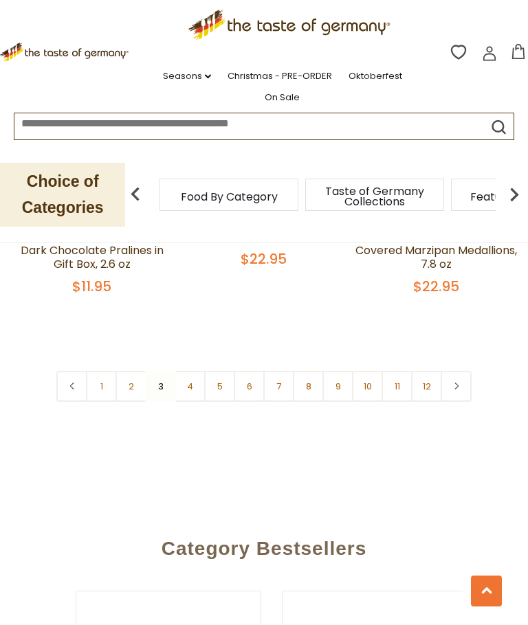
scroll to position [3990, 0]
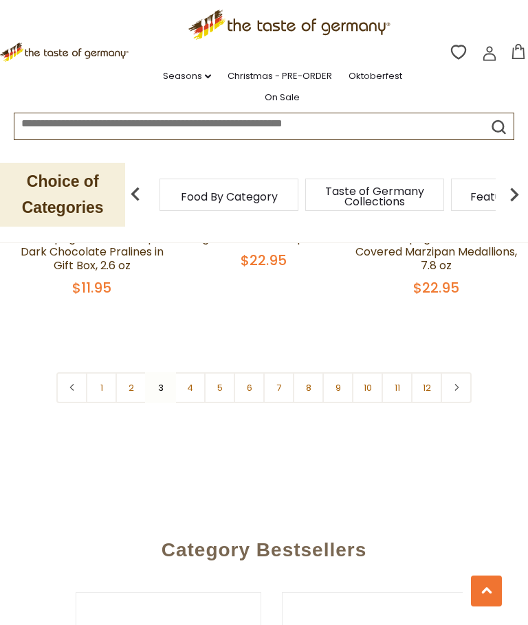
click at [190, 372] on link "4" at bounding box center [190, 387] width 31 height 31
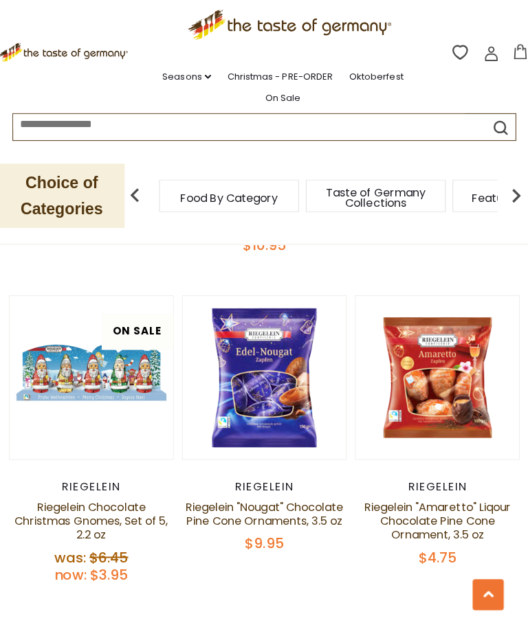
scroll to position [0, 0]
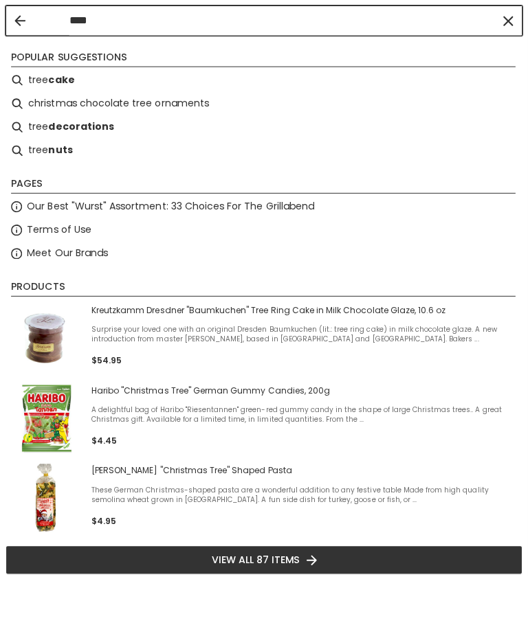
type input "****"
click at [179, 111] on li "christmas chocolate tree ornaments" at bounding box center [263, 102] width 513 height 23
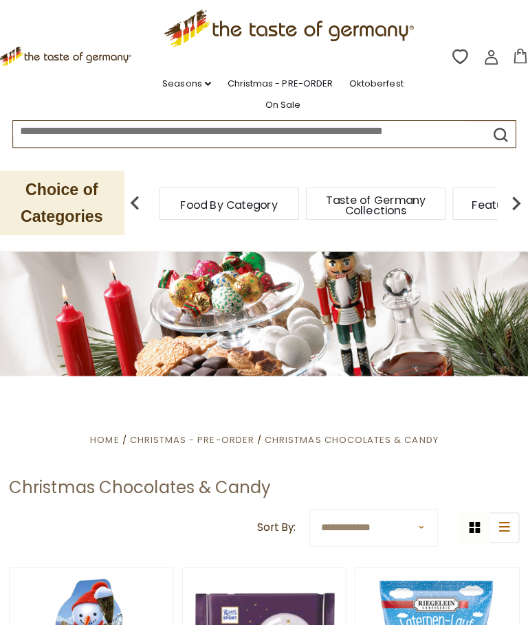
type input "**********"
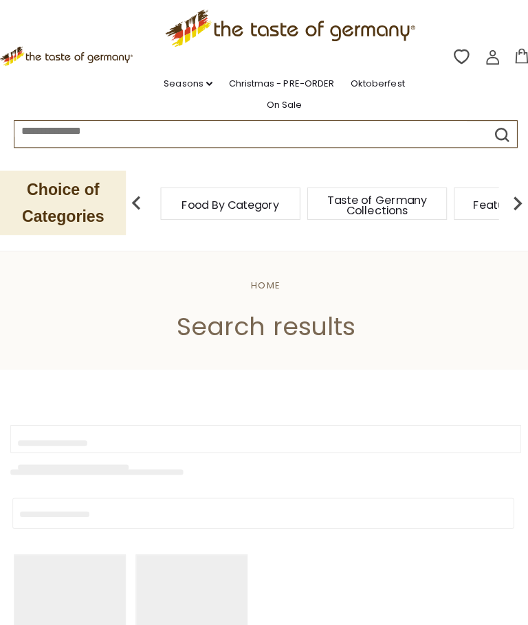
type input "**********"
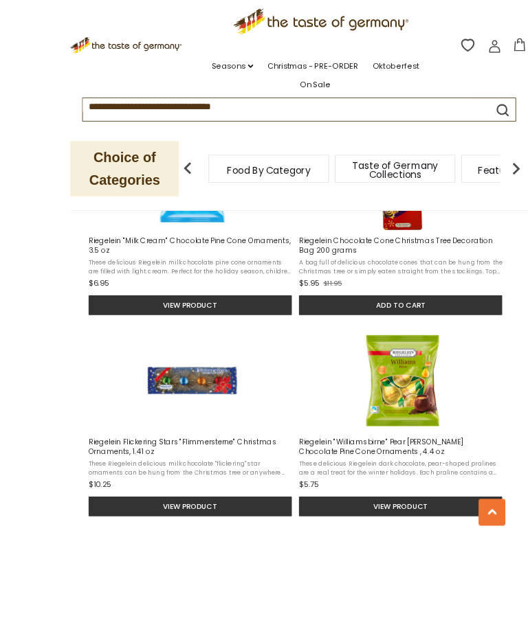
scroll to position [1176, 0]
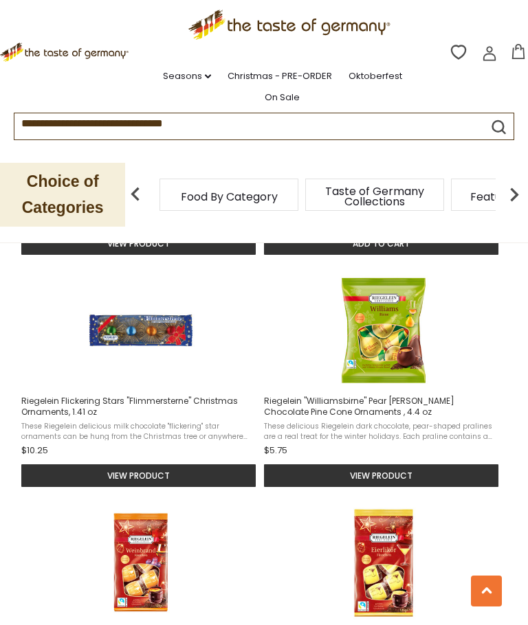
click at [100, 347] on img "Riegelein Flickering Stars" at bounding box center [140, 330] width 117 height 117
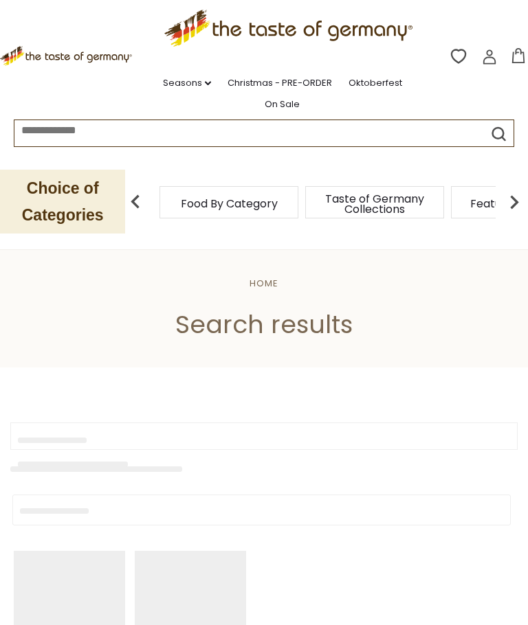
type input "**********"
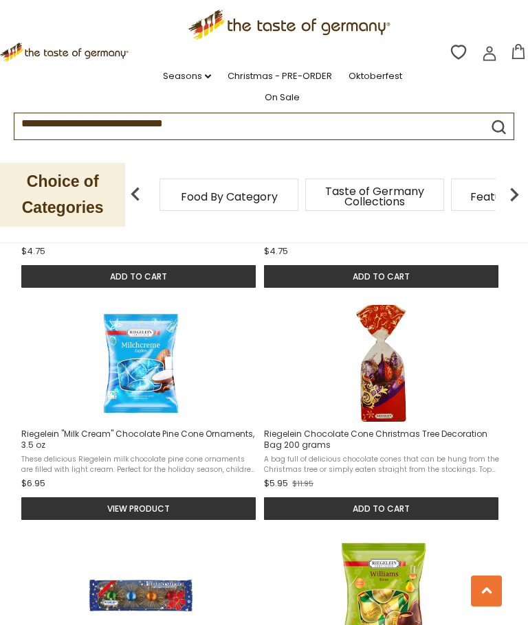
scroll to position [914, 0]
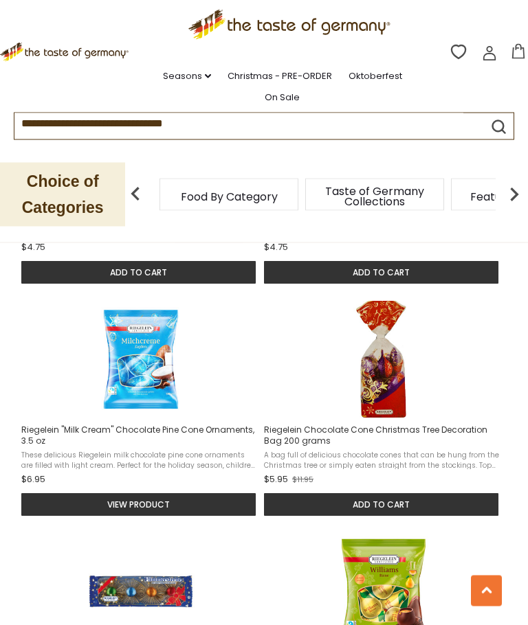
click at [482, 517] on button "Add to cart" at bounding box center [381, 505] width 234 height 23
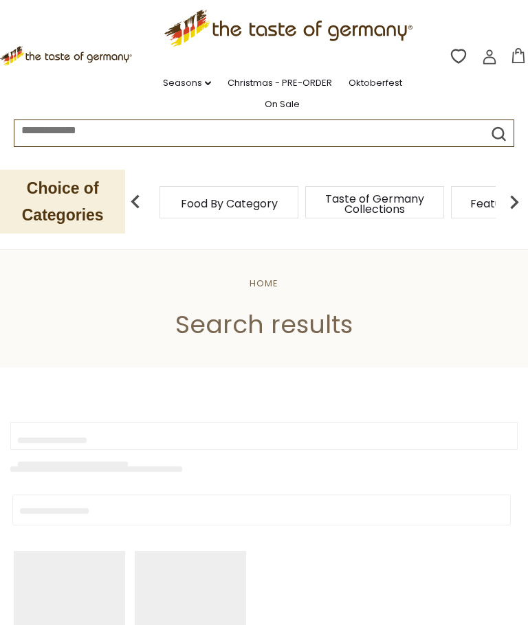
type input "**********"
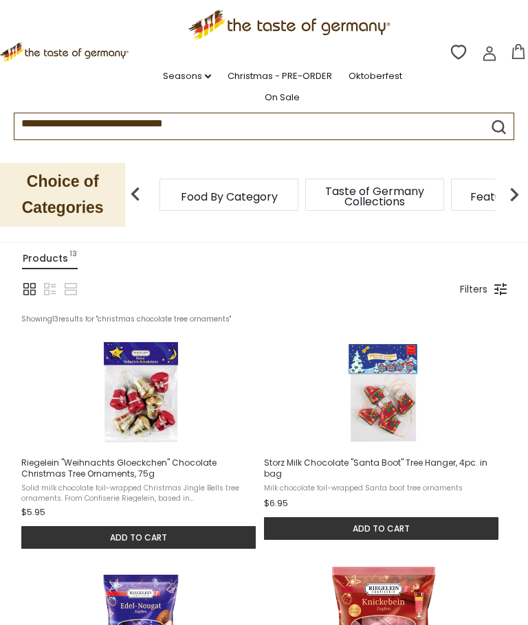
scroll to position [177, 0]
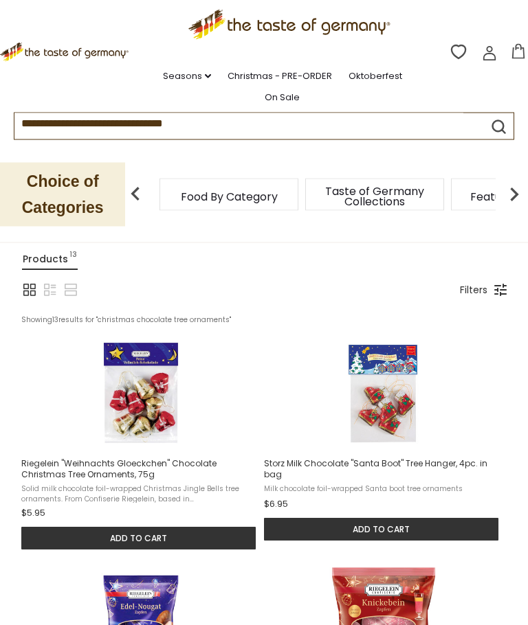
click at [523, 52] on icon at bounding box center [517, 51] width 15 height 15
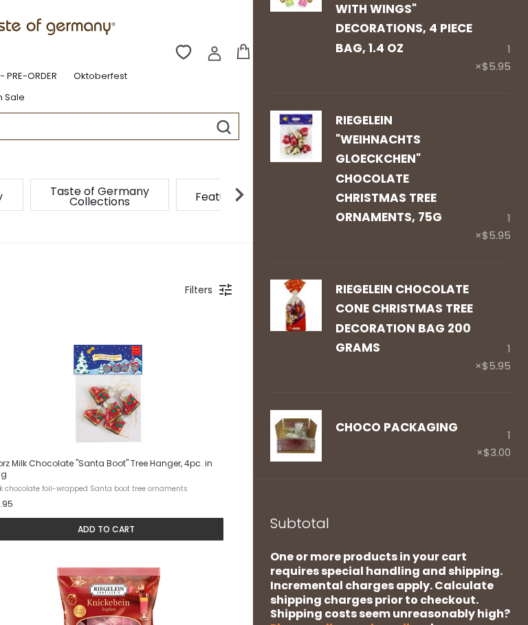
scroll to position [256, 0]
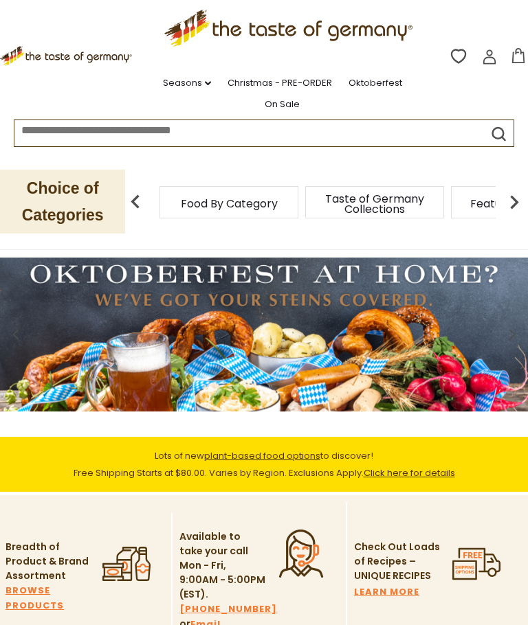
click at [513, 58] on icon at bounding box center [518, 55] width 12 height 15
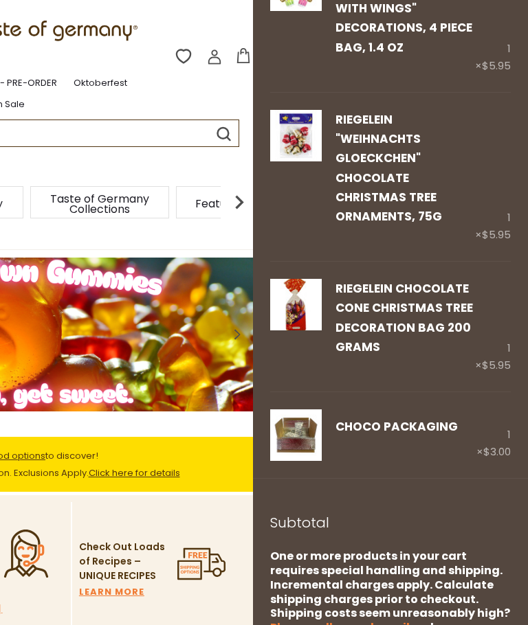
scroll to position [258, 0]
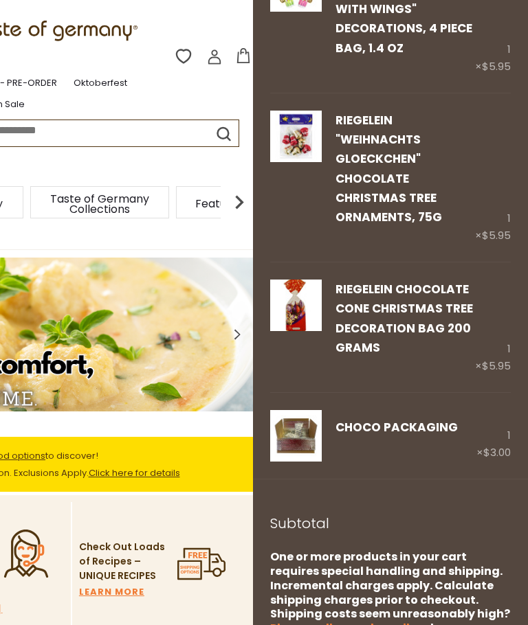
click at [302, 410] on img at bounding box center [296, 436] width 52 height 52
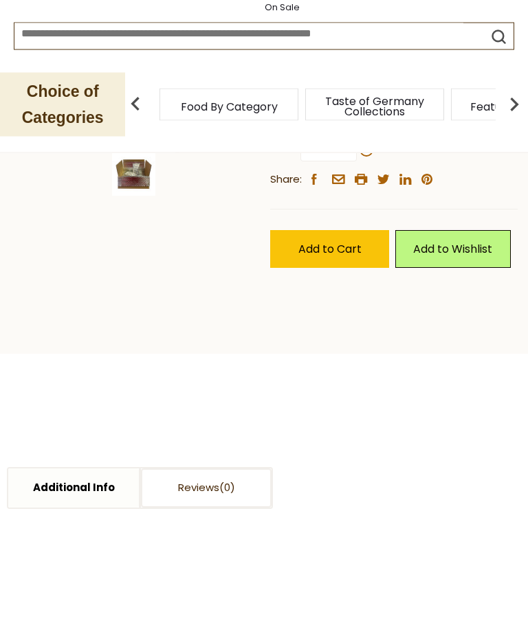
click at [312, 157] on link "Read More" at bounding box center [297, 150] width 54 height 14
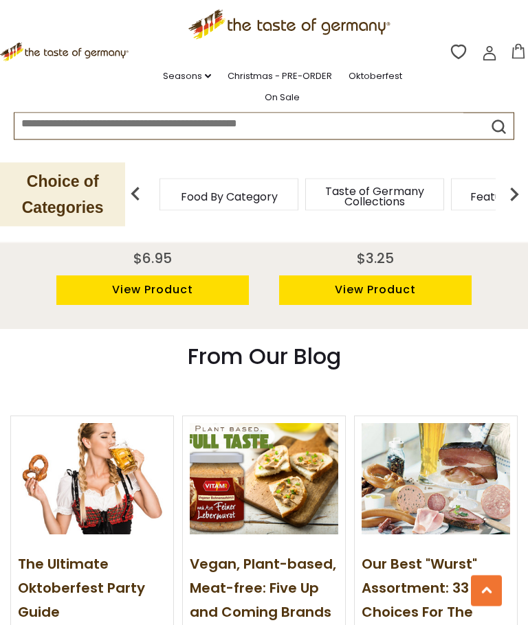
scroll to position [1243, 0]
click at [518, 58] on icon at bounding box center [518, 51] width 12 height 15
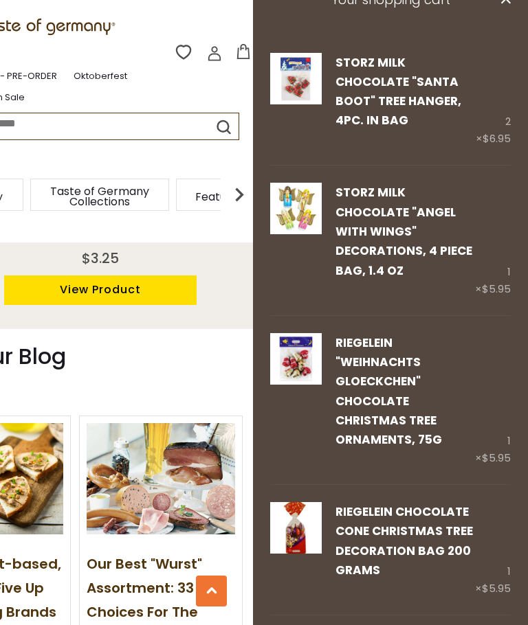
scroll to position [39, 0]
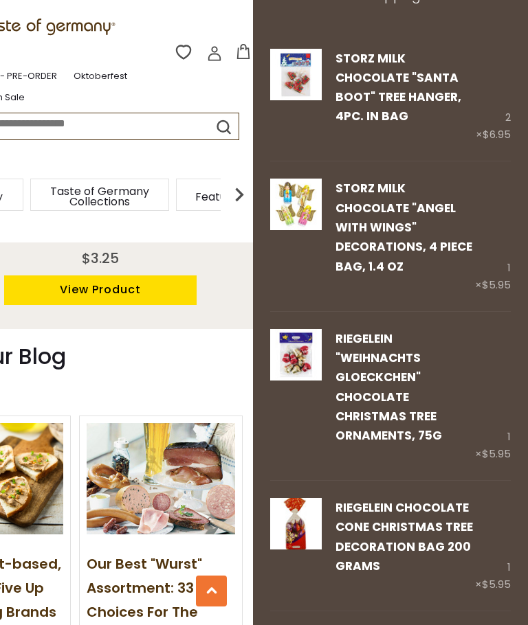
click at [305, 498] on img at bounding box center [296, 524] width 52 height 52
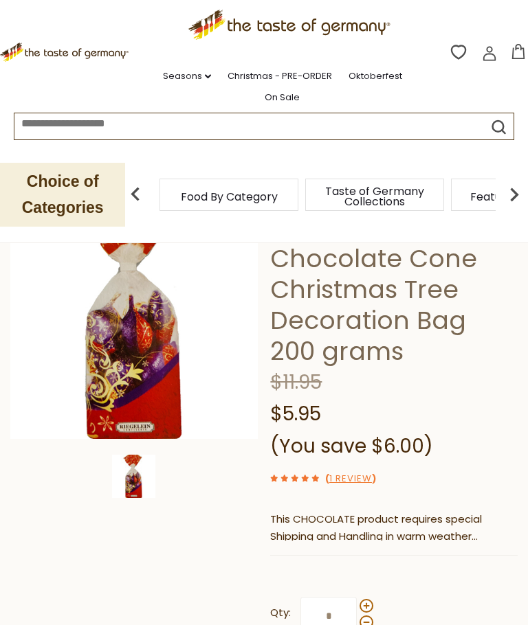
scroll to position [131, 0]
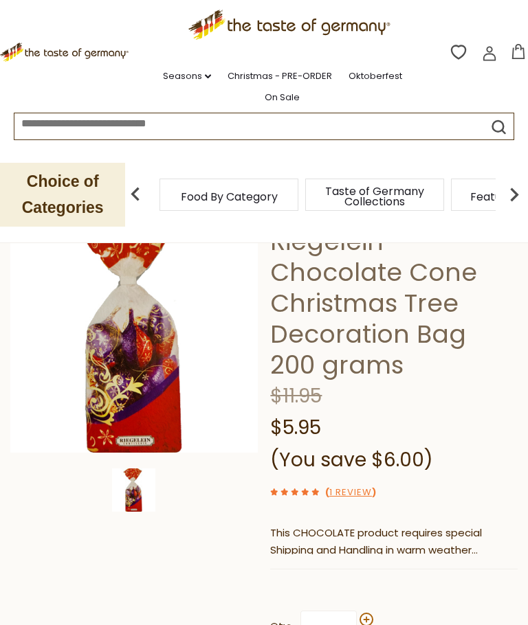
click at [146, 369] on img at bounding box center [133, 328] width 247 height 247
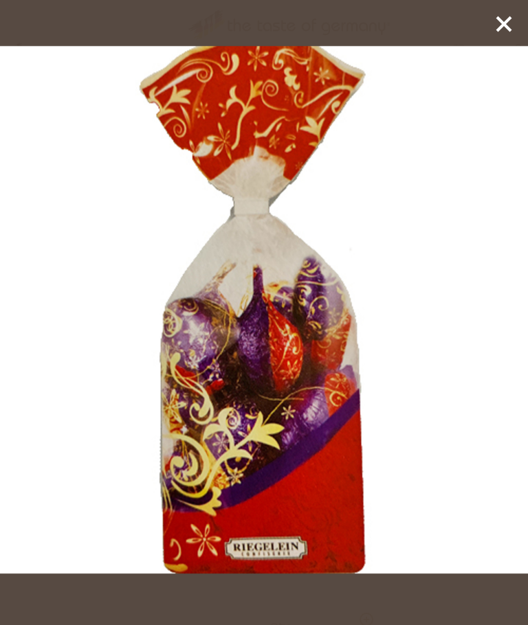
click at [501, 30] on icon at bounding box center [503, 24] width 21 height 21
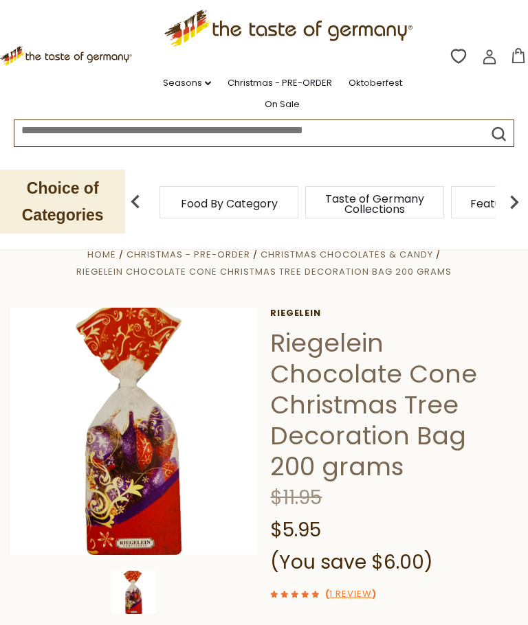
scroll to position [0, 0]
